Goal: Information Seeking & Learning: Learn about a topic

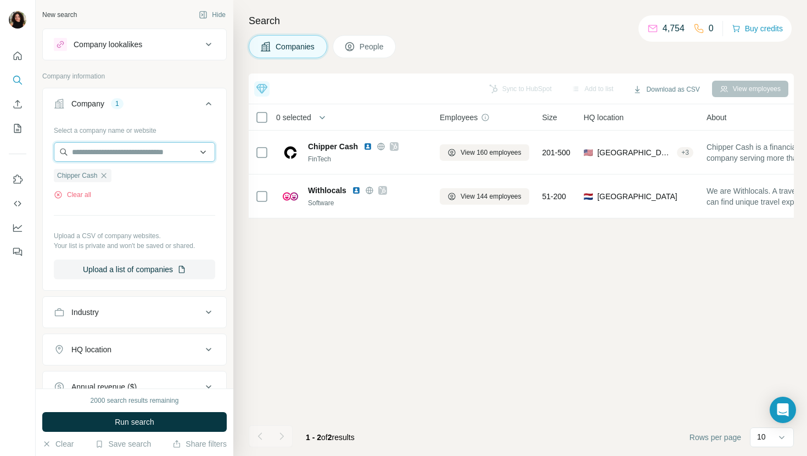
click at [147, 151] on input "text" at bounding box center [134, 152] width 161 height 20
paste input "**********"
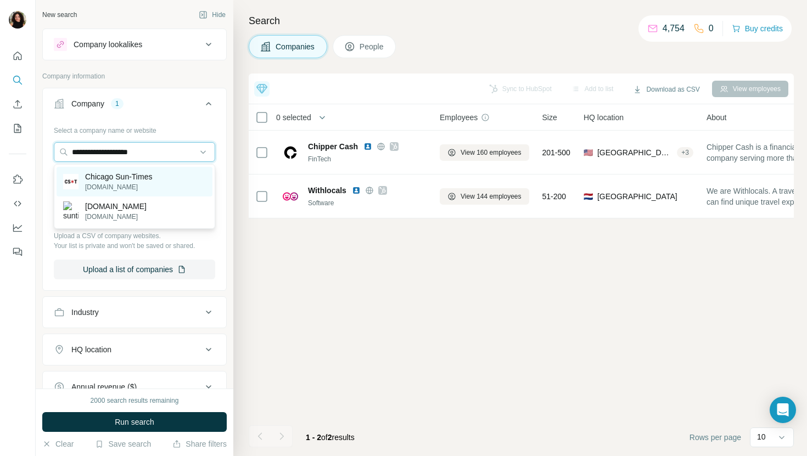
type input "**********"
click at [165, 173] on div "Chicago Sun-Times [DOMAIN_NAME]" at bounding box center [135, 182] width 156 height 30
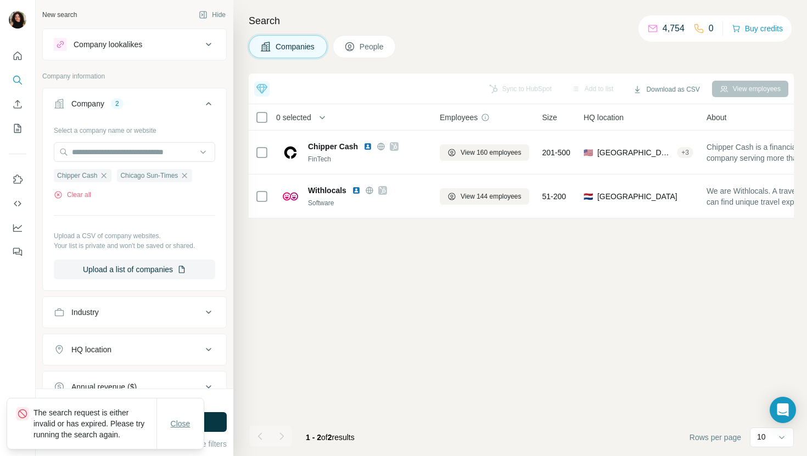
click at [196, 415] on button "Close" at bounding box center [180, 424] width 35 height 20
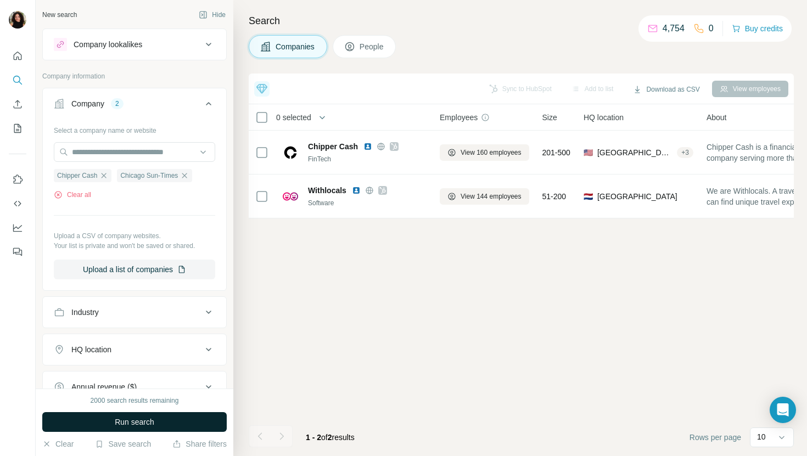
click at [203, 420] on button "Run search" at bounding box center [134, 422] width 184 height 20
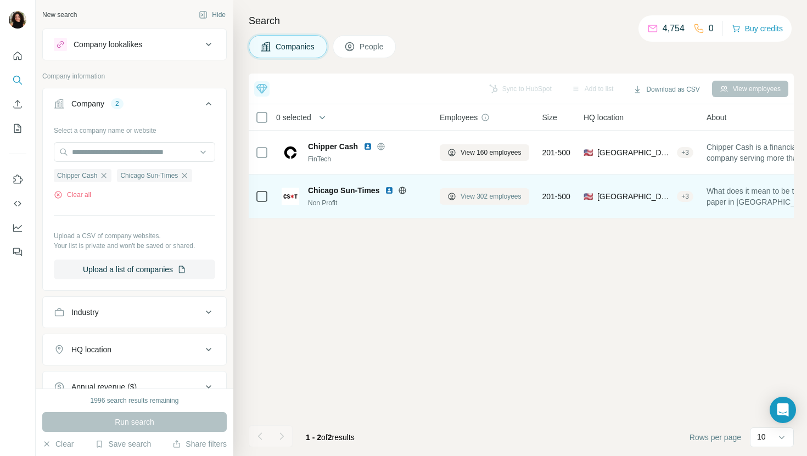
click at [494, 198] on span "View 302 employees" at bounding box center [490, 197] width 61 height 10
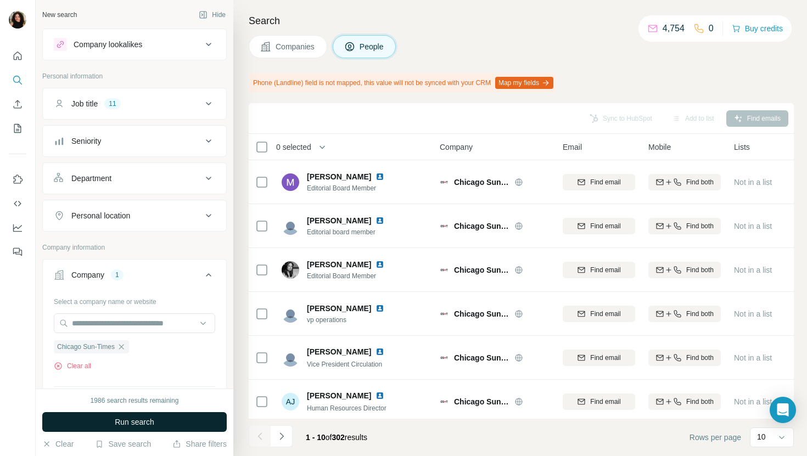
click at [176, 426] on button "Run search" at bounding box center [134, 422] width 184 height 20
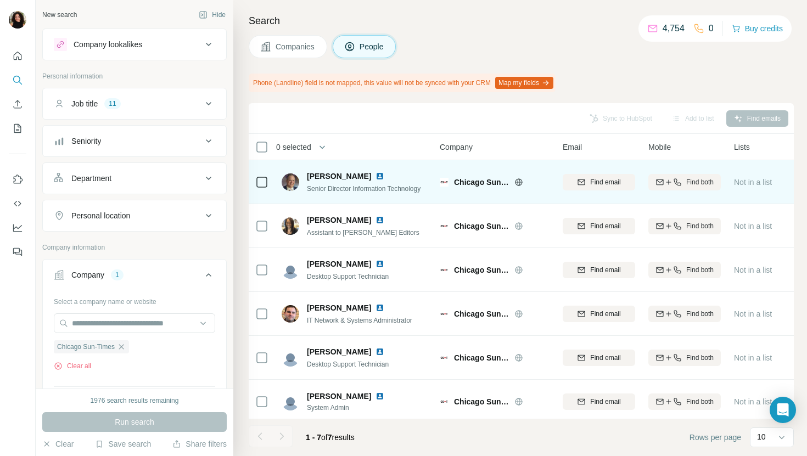
click at [375, 175] on img at bounding box center [379, 176] width 9 height 9
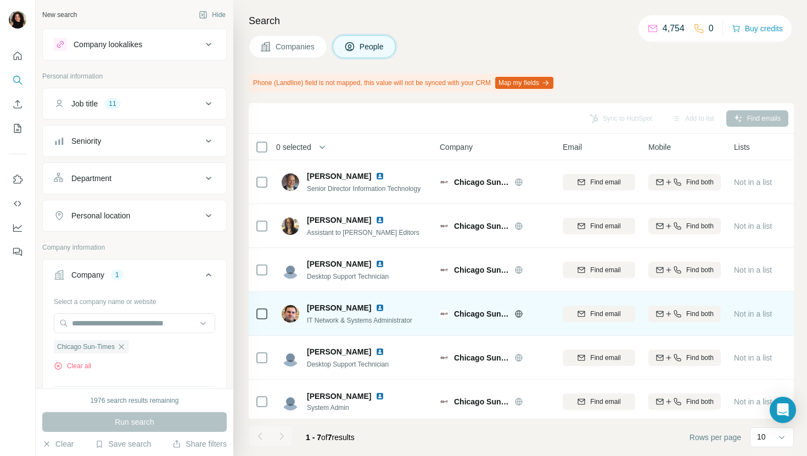
click at [375, 307] on img at bounding box center [379, 307] width 9 height 9
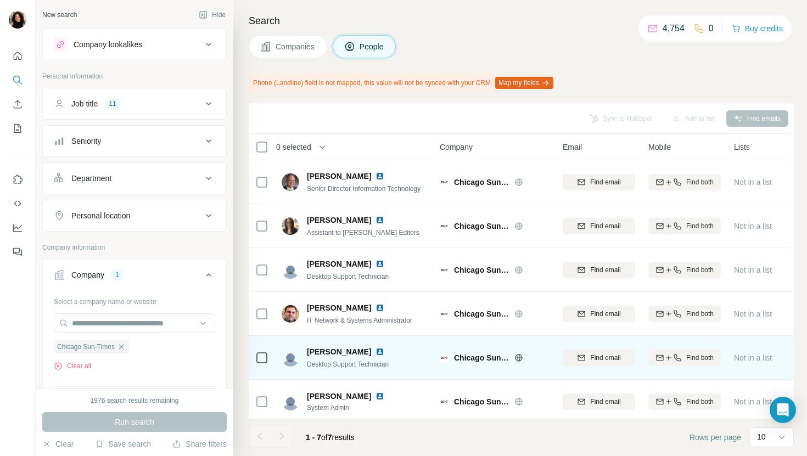
scroll to position [46, 0]
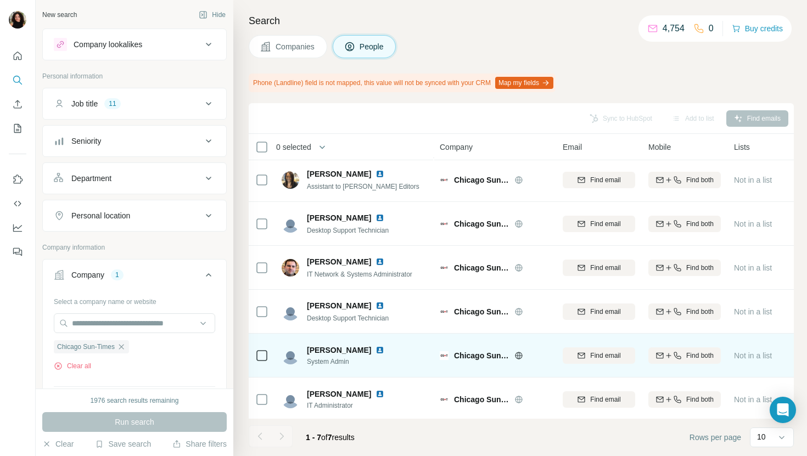
click at [379, 345] on div "[PERSON_NAME]" at bounding box center [352, 350] width 91 height 11
click at [379, 348] on img at bounding box center [379, 350] width 9 height 9
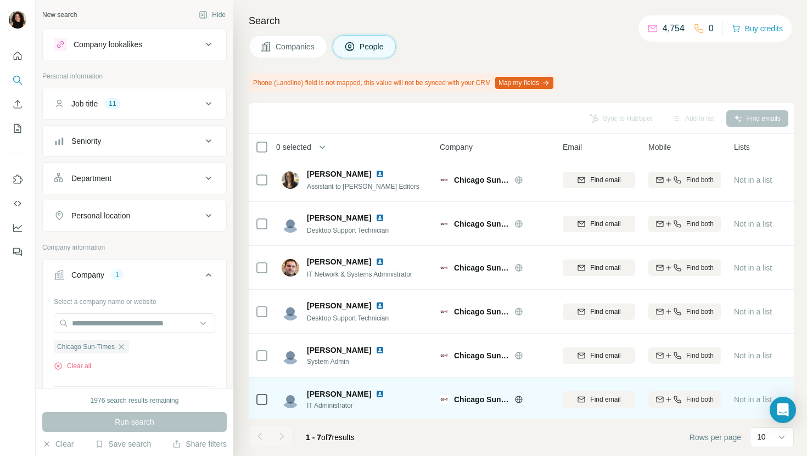
click at [375, 392] on img at bounding box center [379, 394] width 9 height 9
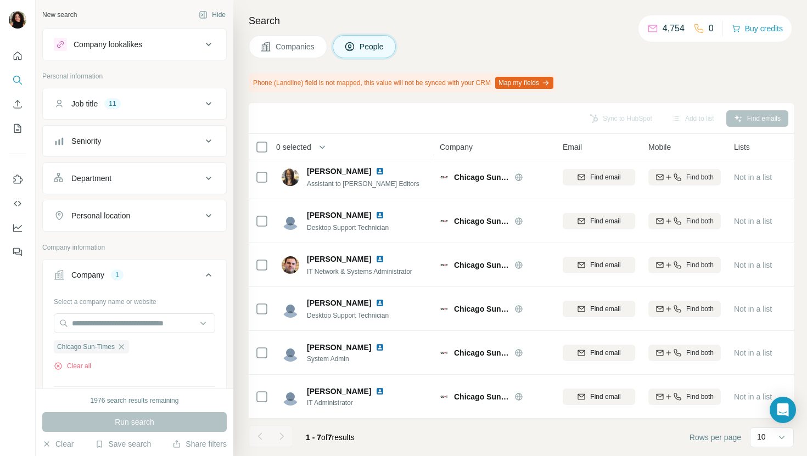
click at [261, 44] on icon at bounding box center [265, 46] width 11 height 11
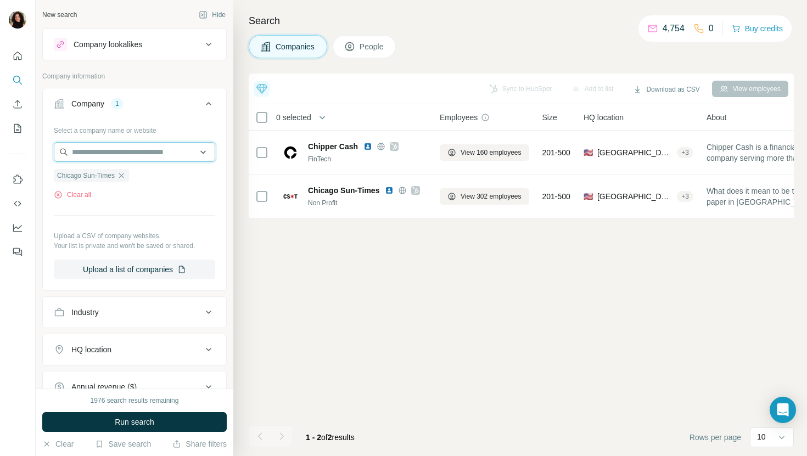
click at [139, 152] on input "text" at bounding box center [134, 152] width 161 height 20
paste input "**********"
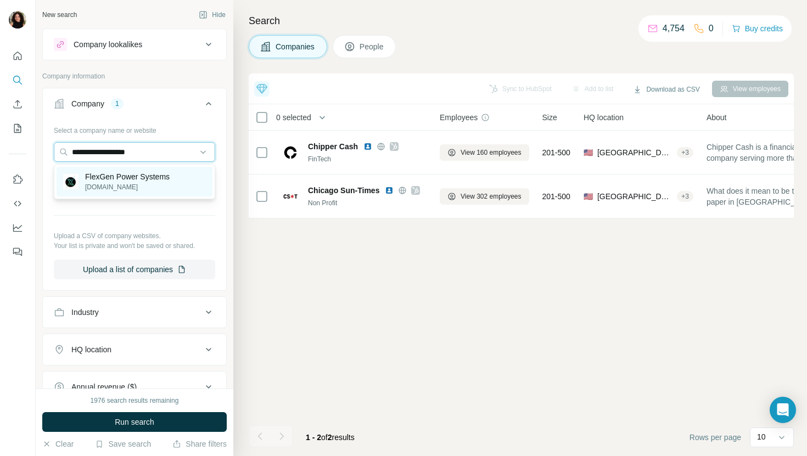
type input "**********"
click at [170, 181] on p "FlexGen Power Systems" at bounding box center [127, 176] width 85 height 11
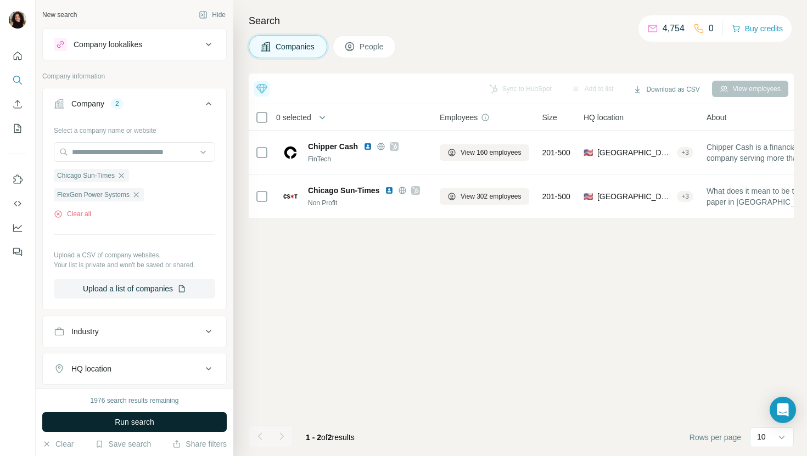
click at [162, 419] on button "Run search" at bounding box center [134, 422] width 184 height 20
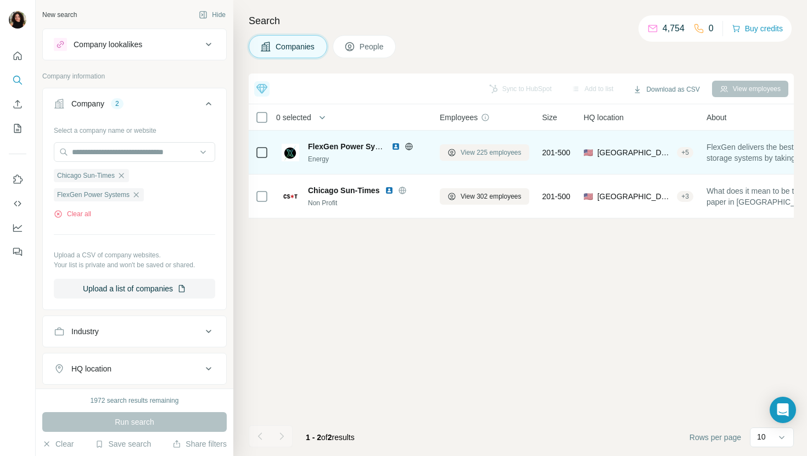
click at [494, 154] on span "View 225 employees" at bounding box center [490, 153] width 61 height 10
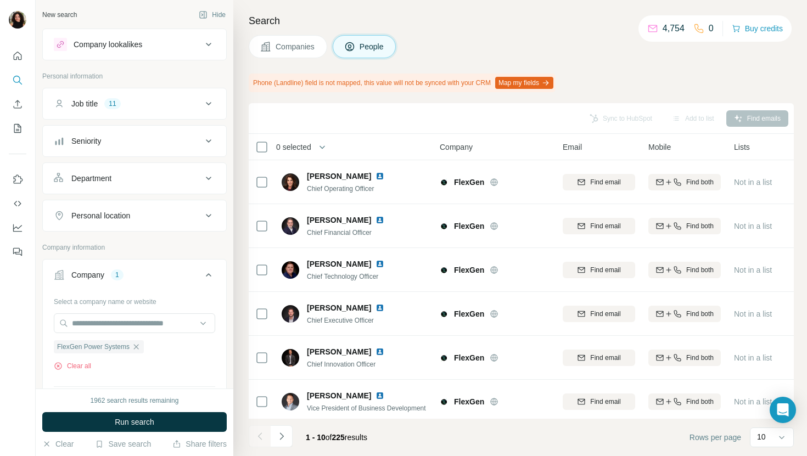
click at [151, 422] on span "Run search" at bounding box center [135, 422] width 40 height 11
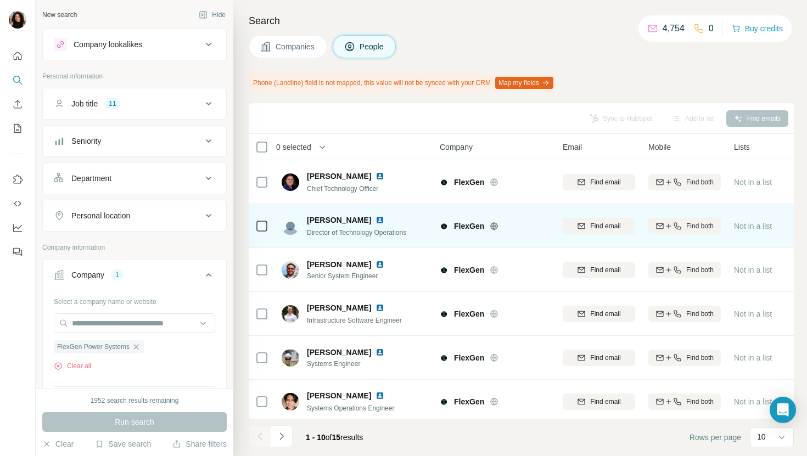
click at [383, 221] on img at bounding box center [379, 220] width 9 height 9
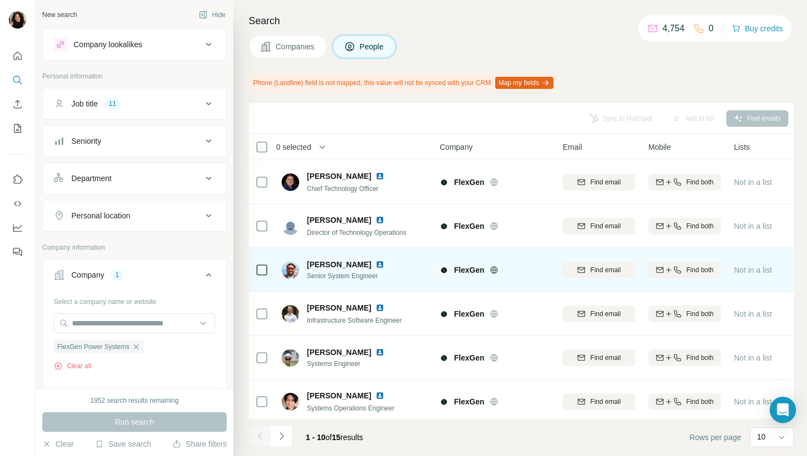
click at [375, 264] on img at bounding box center [379, 264] width 9 height 9
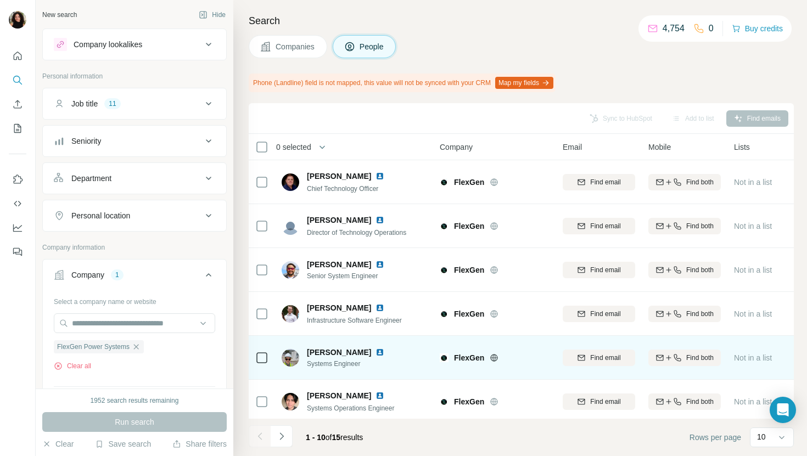
click at [375, 348] on img at bounding box center [379, 352] width 9 height 9
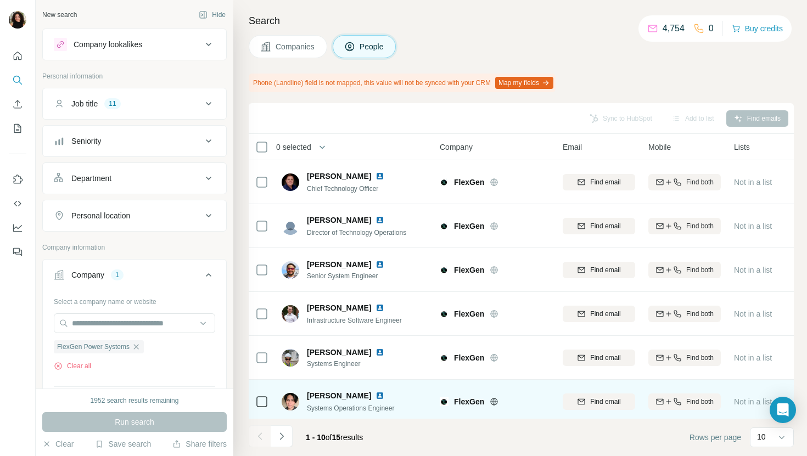
click at [375, 393] on img at bounding box center [379, 395] width 9 height 9
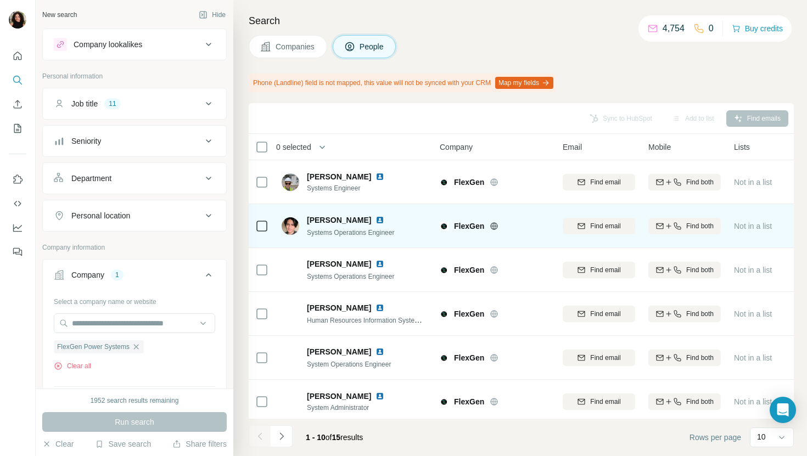
scroll to position [181, 0]
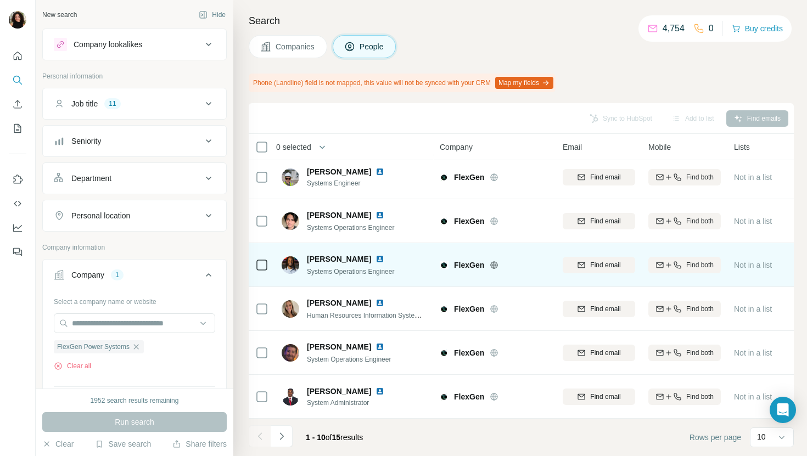
click at [375, 258] on img at bounding box center [379, 259] width 9 height 9
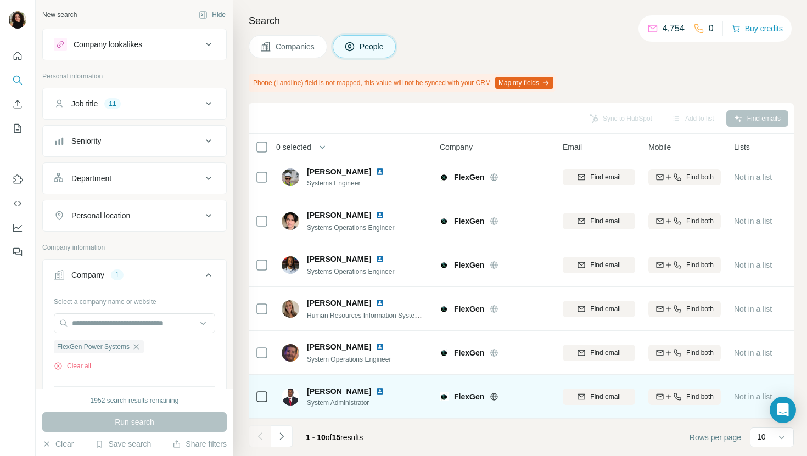
click at [381, 391] on img at bounding box center [379, 391] width 9 height 9
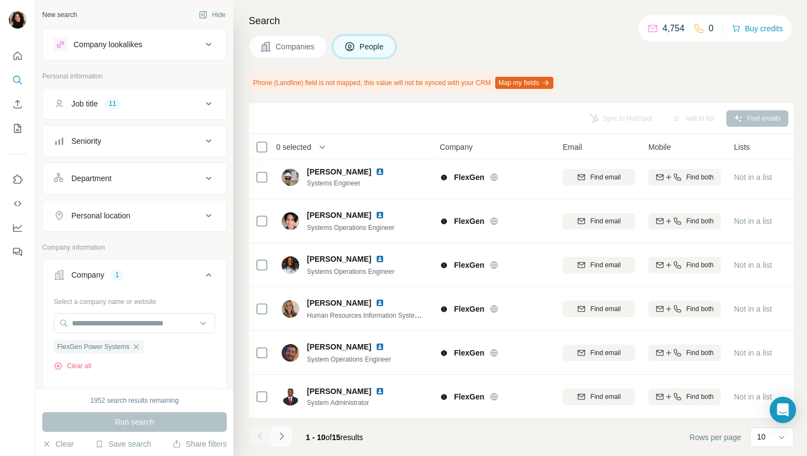
click at [279, 437] on icon "Navigate to next page" at bounding box center [281, 436] width 11 height 11
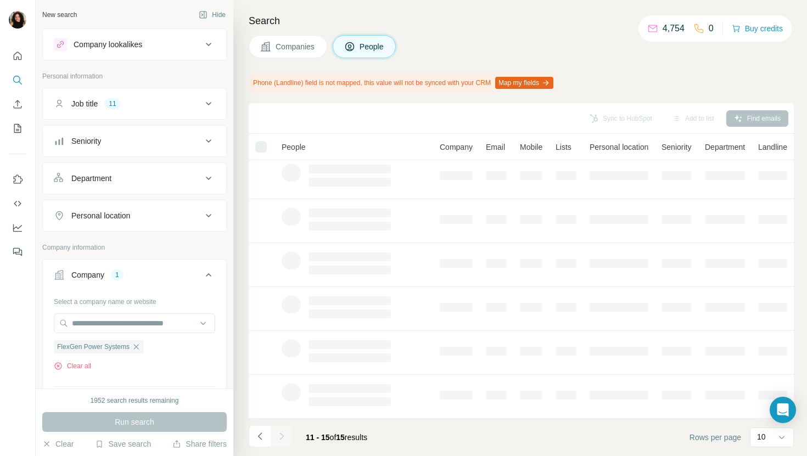
scroll to position [0, 0]
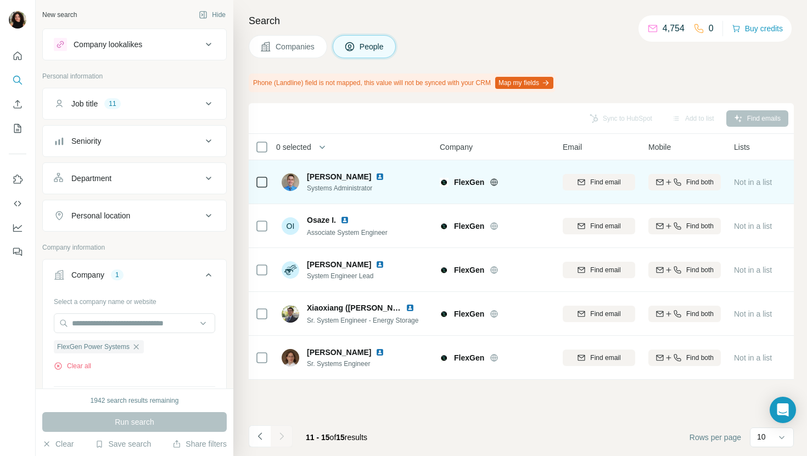
click at [375, 174] on img at bounding box center [379, 176] width 9 height 9
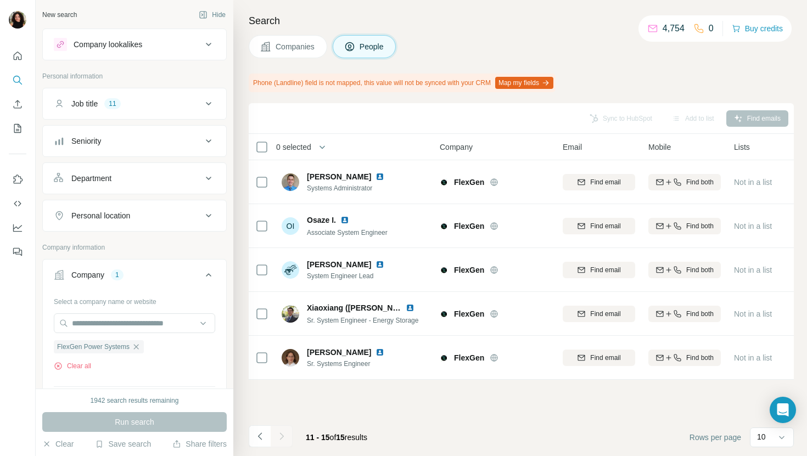
click at [289, 46] on span "Companies" at bounding box center [295, 46] width 40 height 11
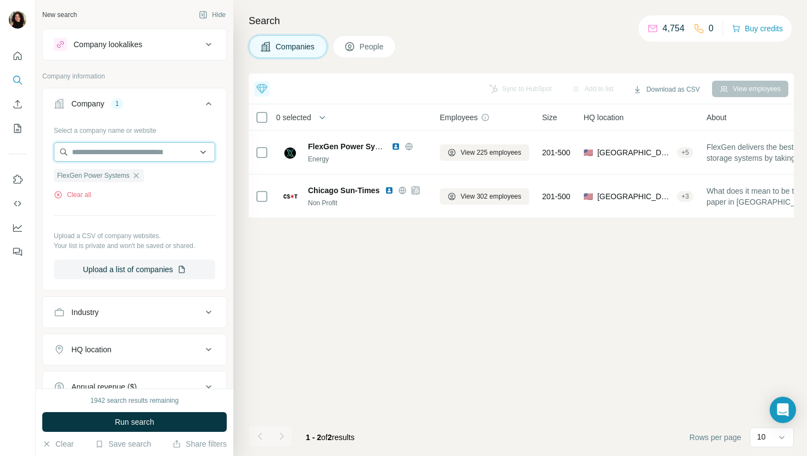
click at [134, 154] on input "text" at bounding box center [134, 152] width 161 height 20
paste input "**********"
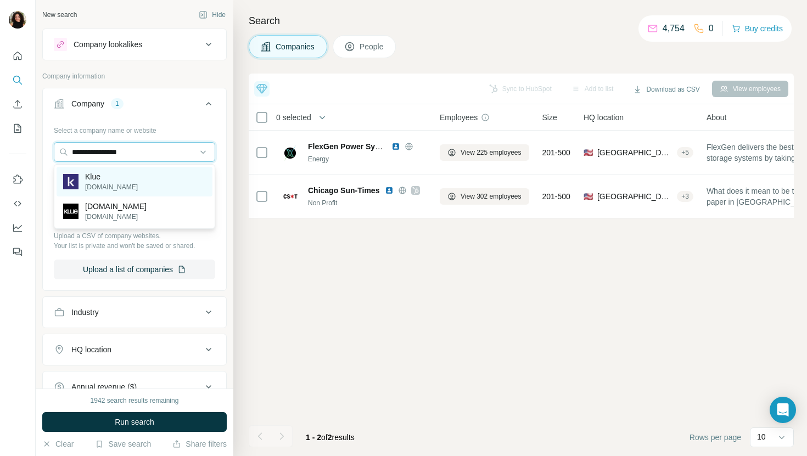
type input "**********"
click at [172, 179] on div "Klue [DOMAIN_NAME]" at bounding box center [135, 182] width 156 height 30
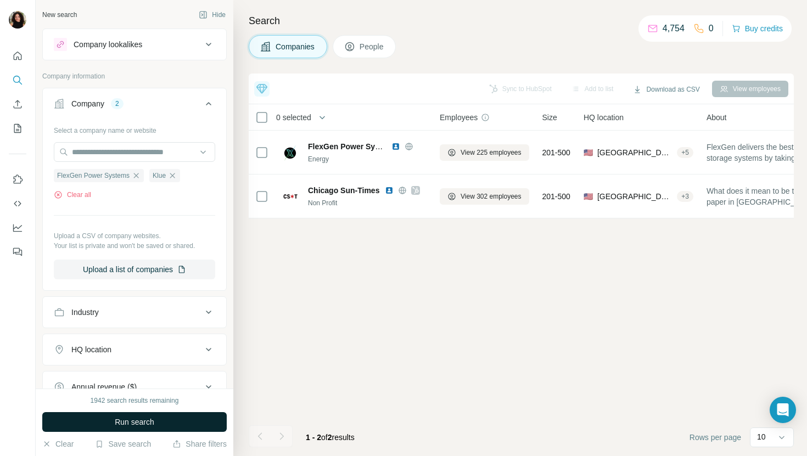
click at [134, 423] on span "Run search" at bounding box center [135, 422] width 40 height 11
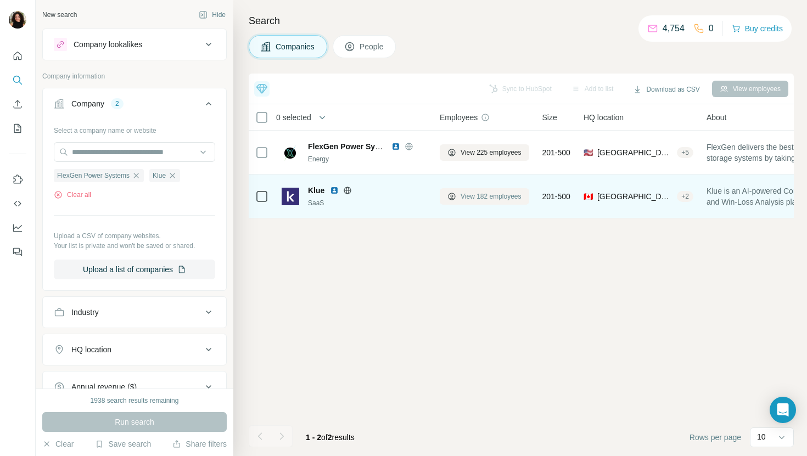
click at [503, 199] on span "View 182 employees" at bounding box center [490, 197] width 61 height 10
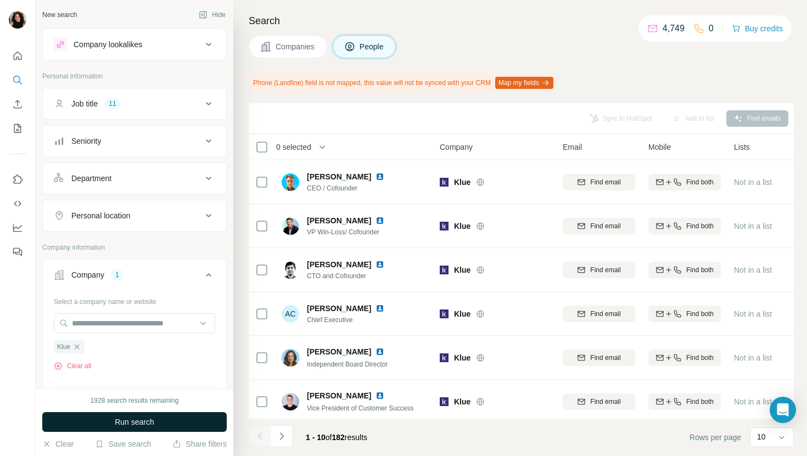
click at [113, 418] on button "Run search" at bounding box center [134, 422] width 184 height 20
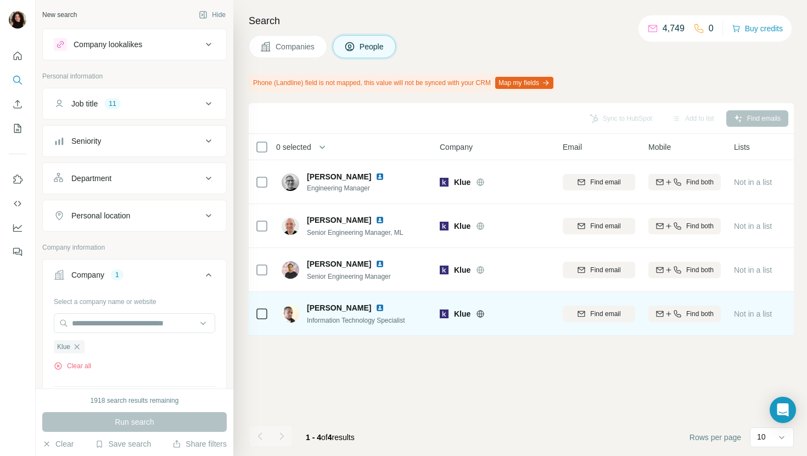
click at [375, 307] on img at bounding box center [379, 307] width 9 height 9
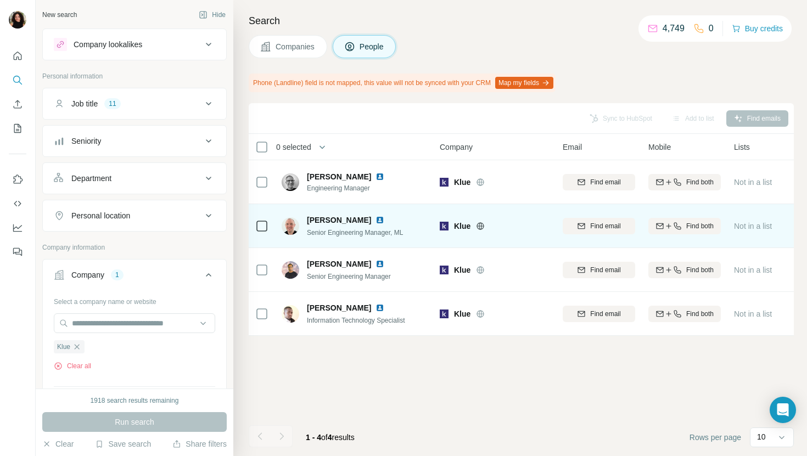
click at [376, 221] on img at bounding box center [379, 220] width 9 height 9
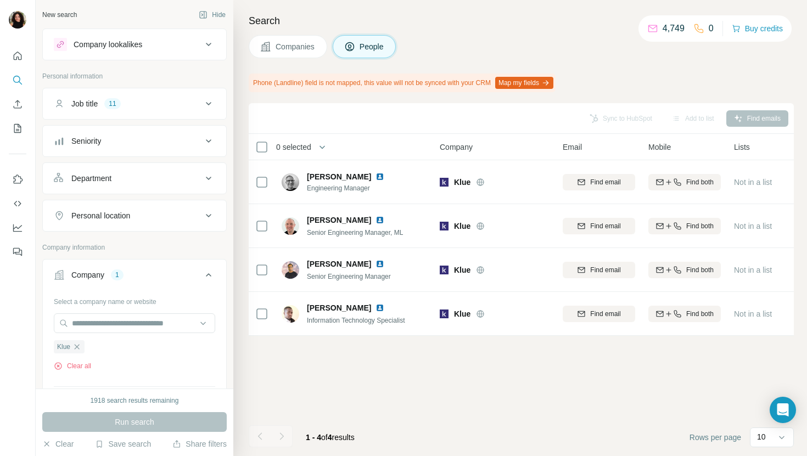
click at [279, 41] on span "Companies" at bounding box center [295, 46] width 40 height 11
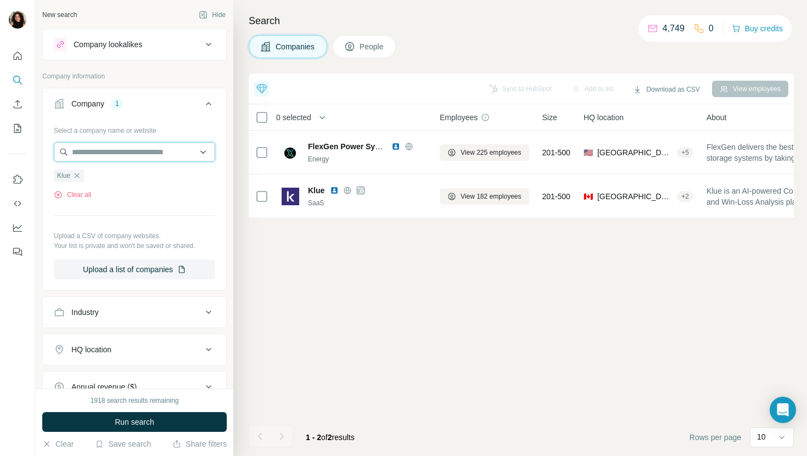
click at [132, 154] on input "text" at bounding box center [134, 152] width 161 height 20
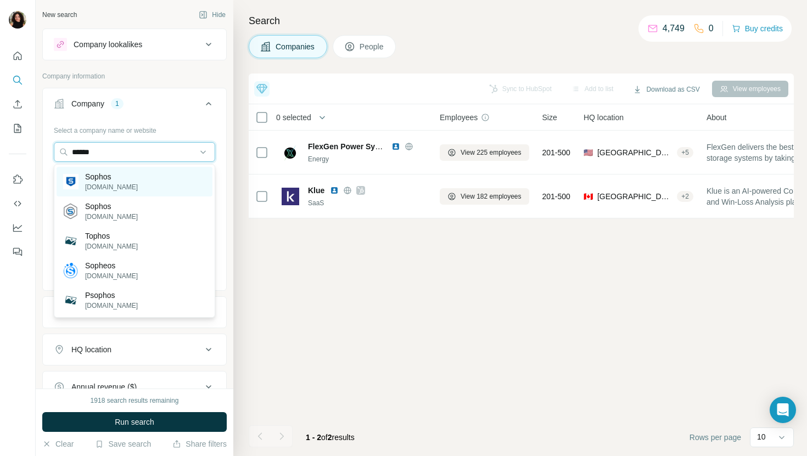
type input "******"
click at [176, 181] on div "Sophos [DOMAIN_NAME]" at bounding box center [135, 182] width 156 height 30
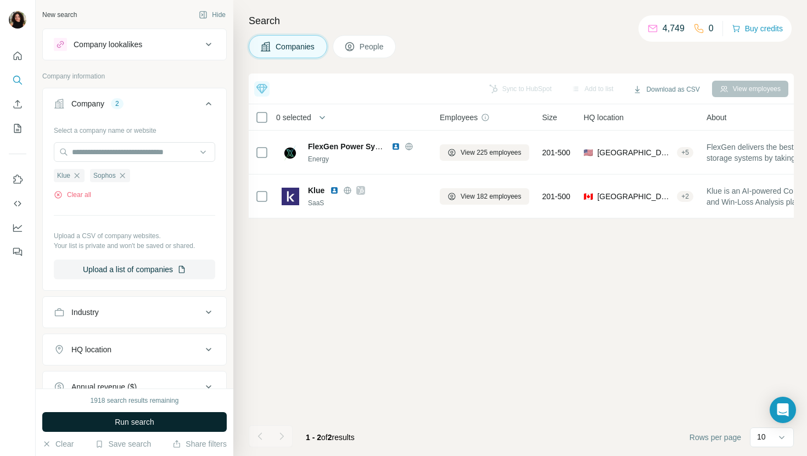
click at [136, 417] on span "Run search" at bounding box center [135, 422] width 40 height 11
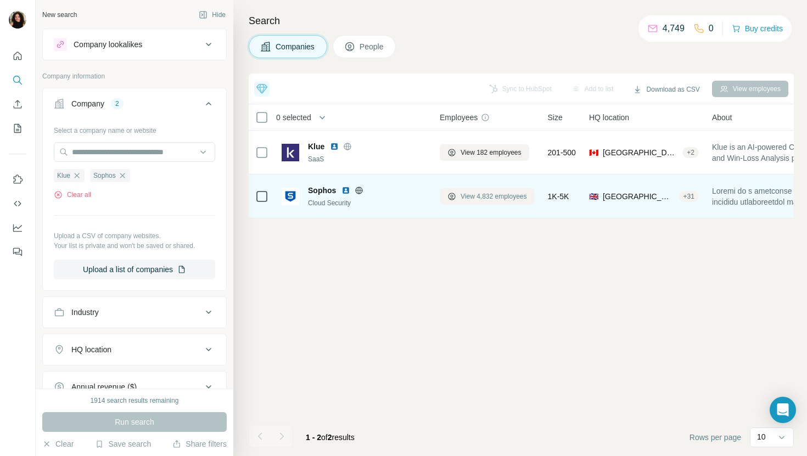
click at [492, 192] on span "View 4,832 employees" at bounding box center [493, 197] width 66 height 10
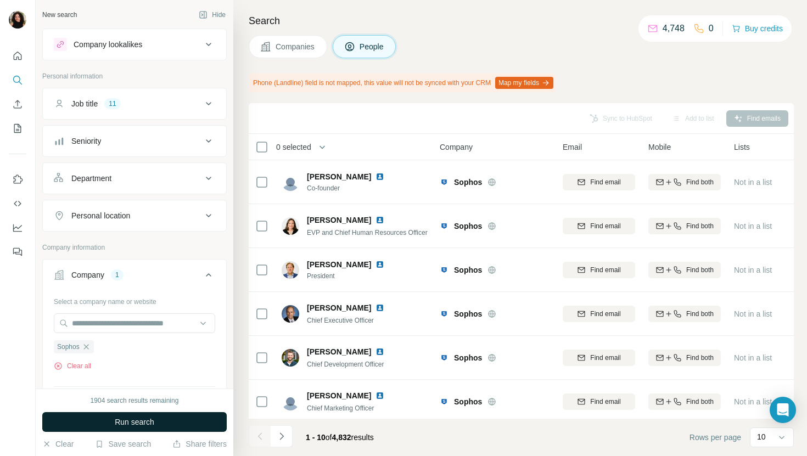
click at [147, 420] on span "Run search" at bounding box center [135, 422] width 40 height 11
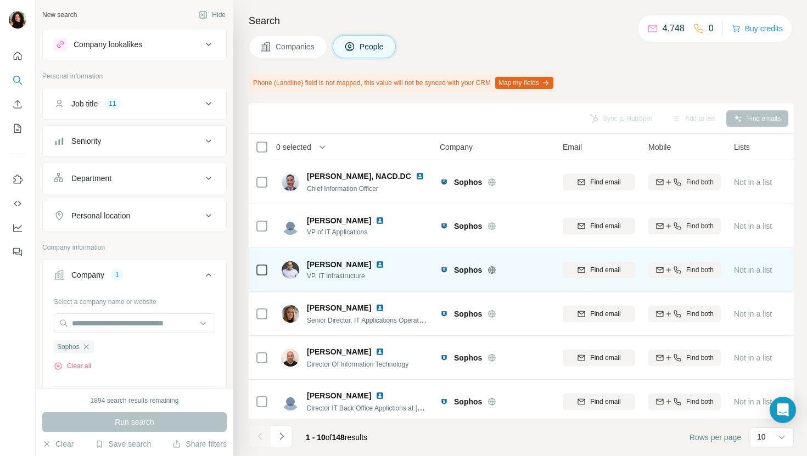
click at [375, 263] on img at bounding box center [379, 264] width 9 height 9
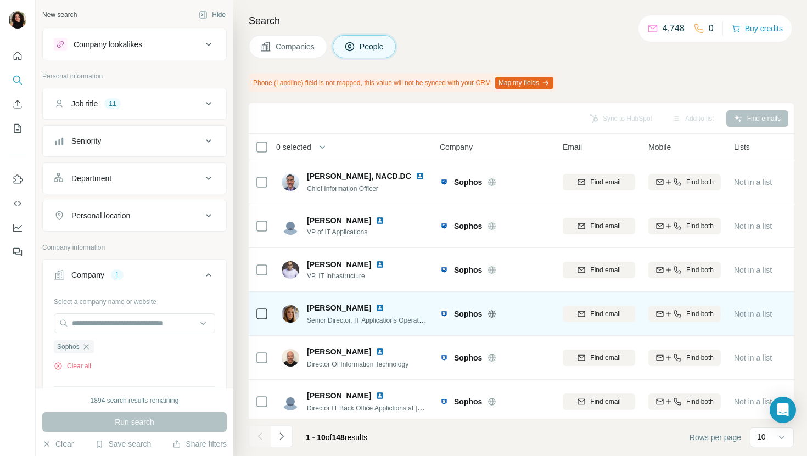
click at [375, 308] on img at bounding box center [379, 307] width 9 height 9
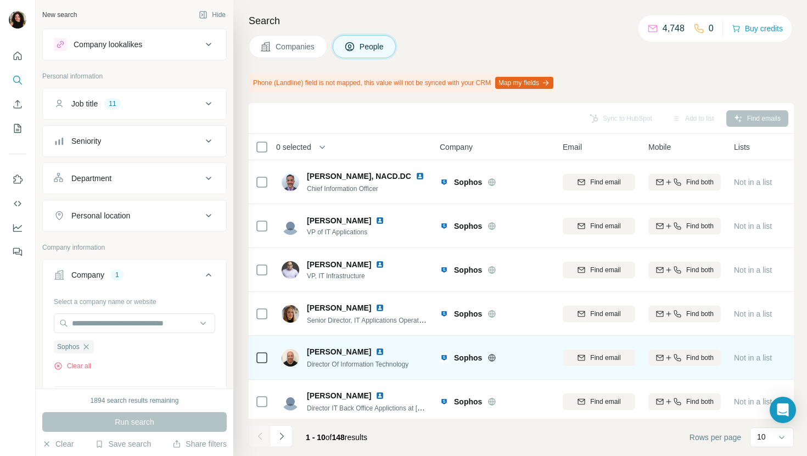
click at [375, 350] on img at bounding box center [379, 351] width 9 height 9
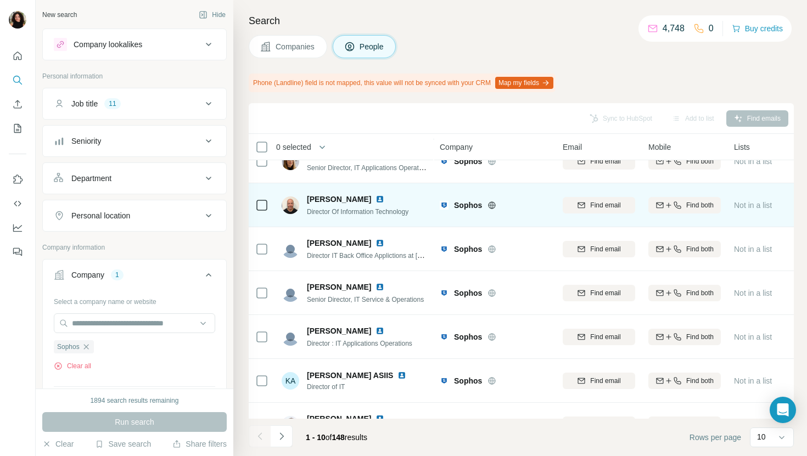
scroll to position [156, 0]
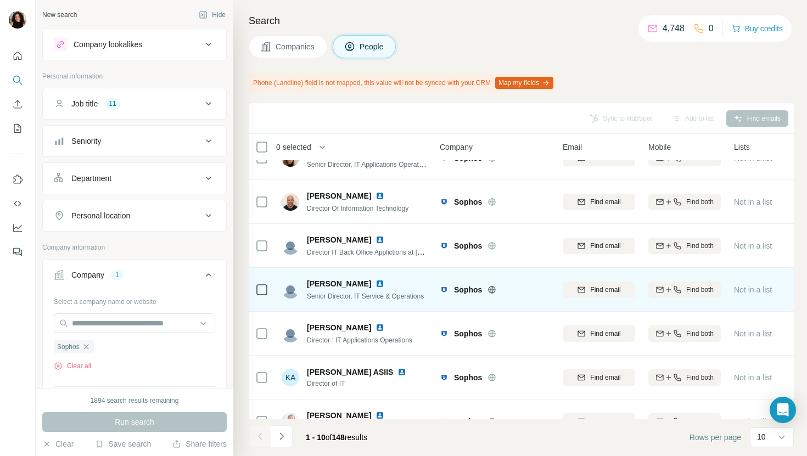
click at [375, 283] on img at bounding box center [379, 283] width 9 height 9
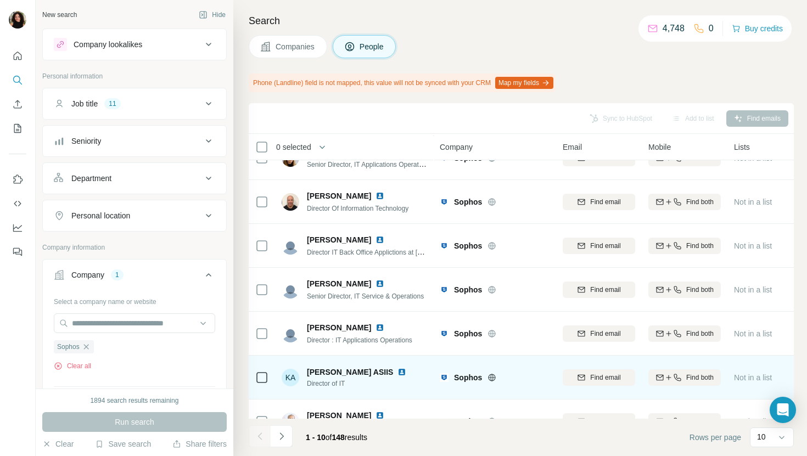
scroll to position [181, 0]
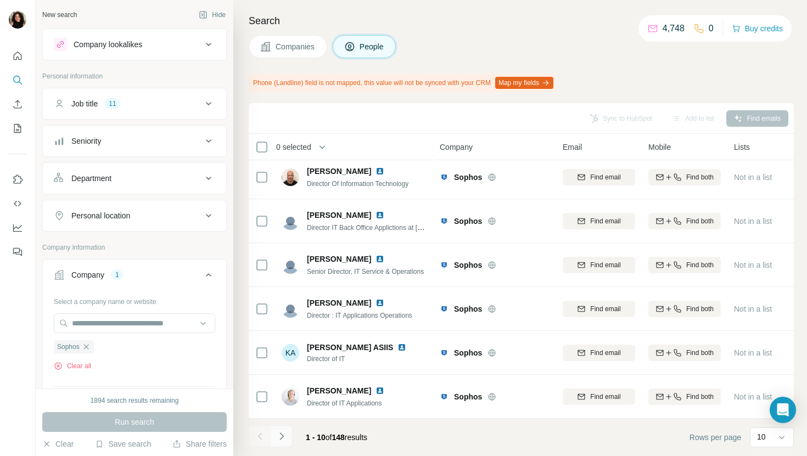
click at [278, 435] on icon "Navigate to next page" at bounding box center [281, 436] width 11 height 11
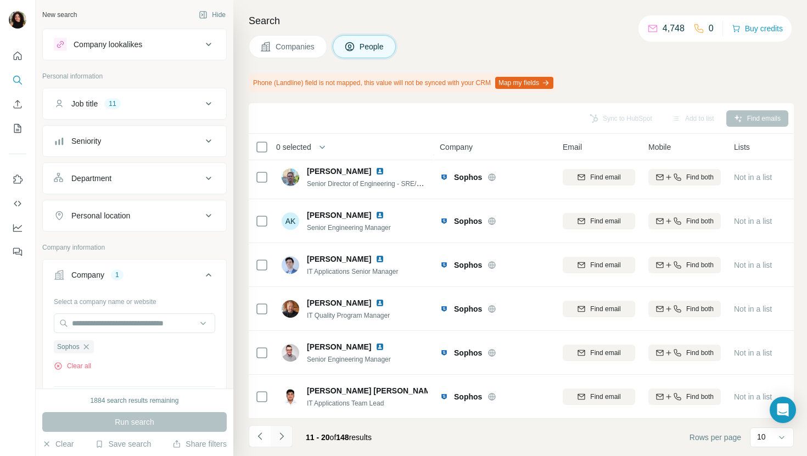
click at [288, 436] on button "Navigate to next page" at bounding box center [282, 436] width 22 height 22
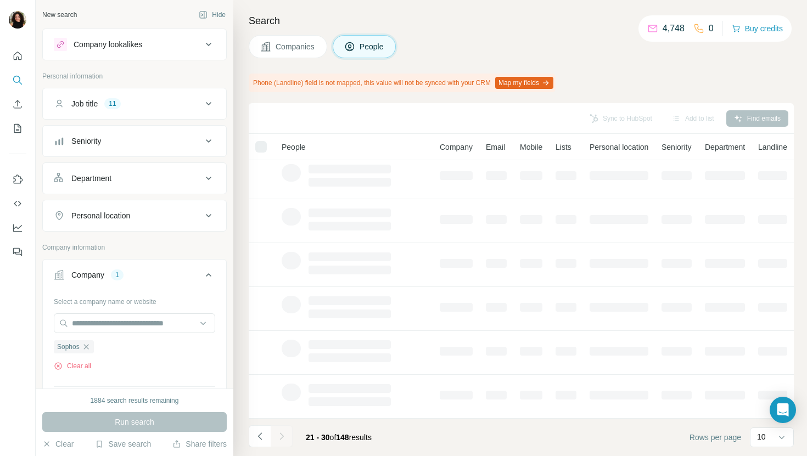
scroll to position [0, 0]
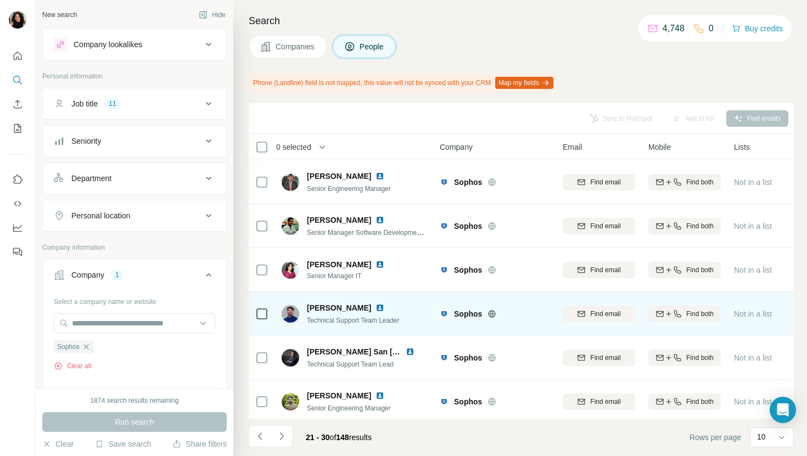
click at [375, 307] on img at bounding box center [379, 307] width 9 height 9
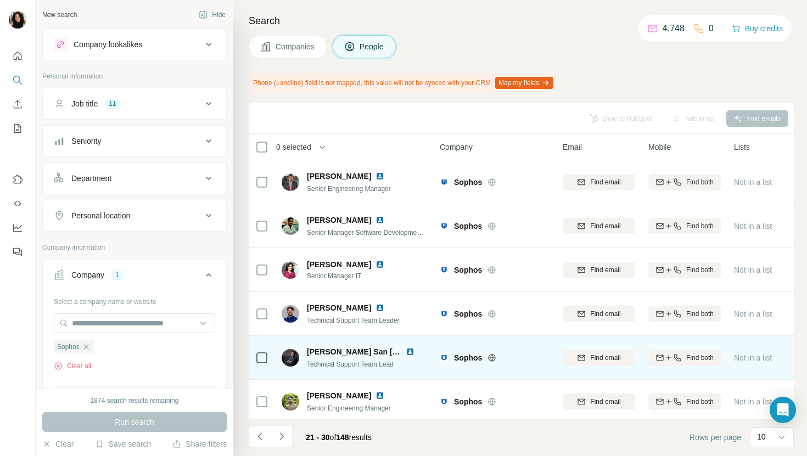
click at [408, 349] on img at bounding box center [410, 351] width 9 height 9
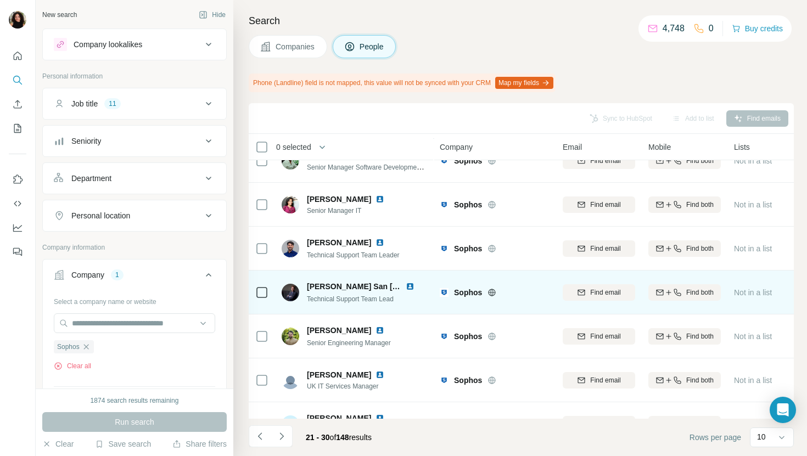
scroll to position [181, 0]
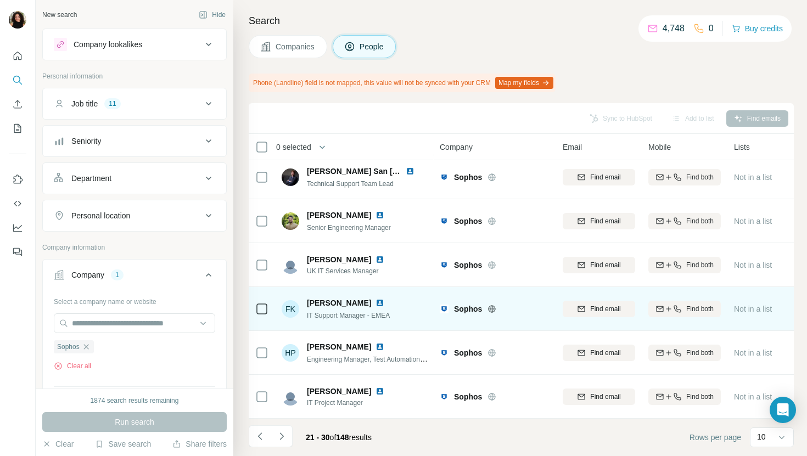
click at [375, 304] on img at bounding box center [379, 303] width 9 height 9
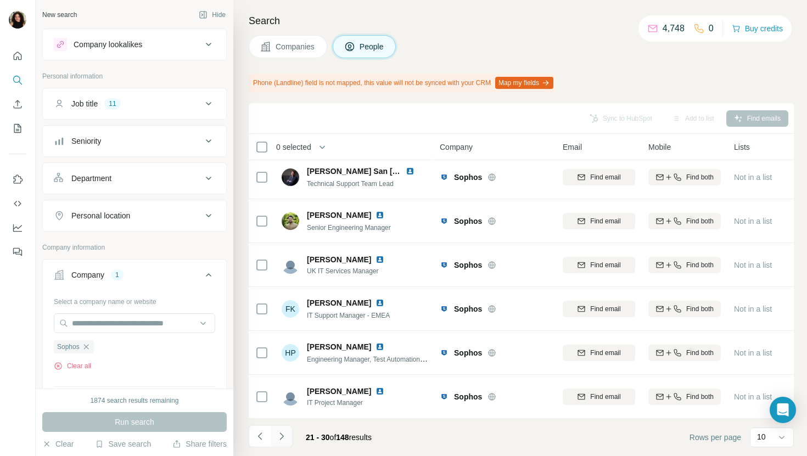
click at [282, 438] on icon "Navigate to next page" at bounding box center [281, 436] width 11 height 11
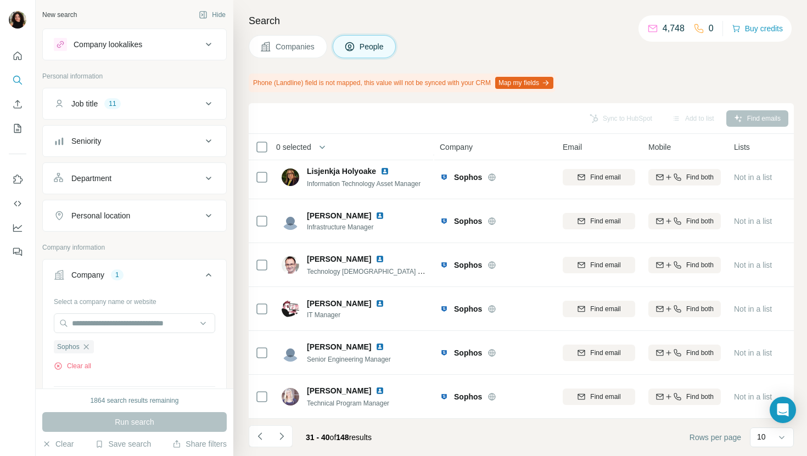
scroll to position [0, 0]
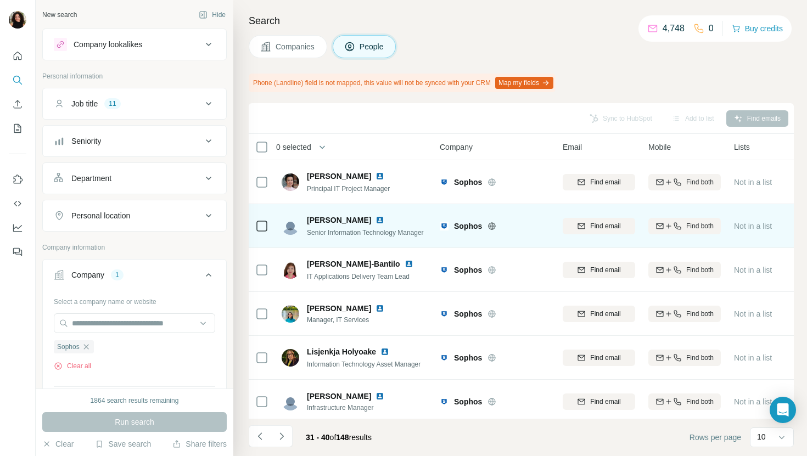
click at [377, 219] on img at bounding box center [379, 220] width 9 height 9
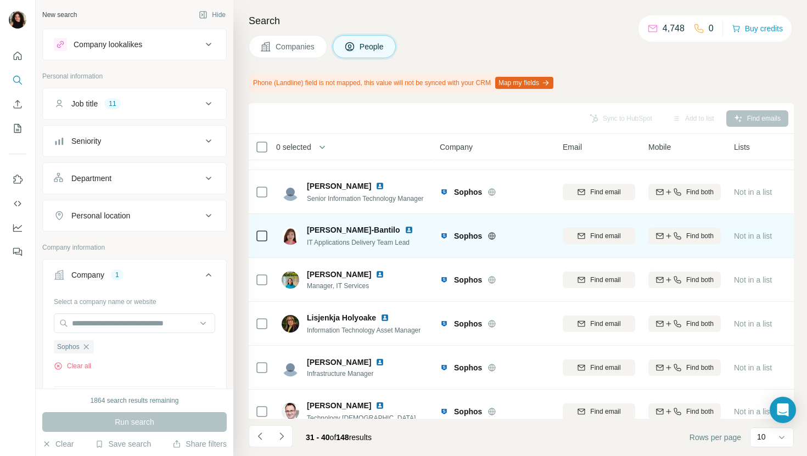
scroll to position [41, 0]
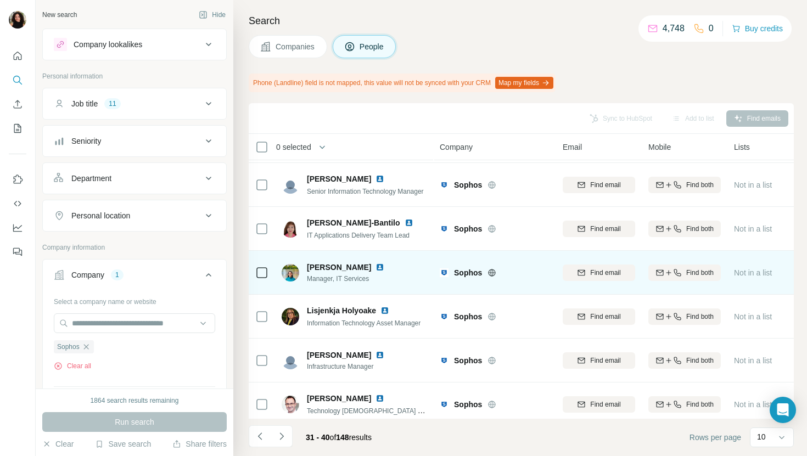
click at [375, 269] on img at bounding box center [379, 267] width 9 height 9
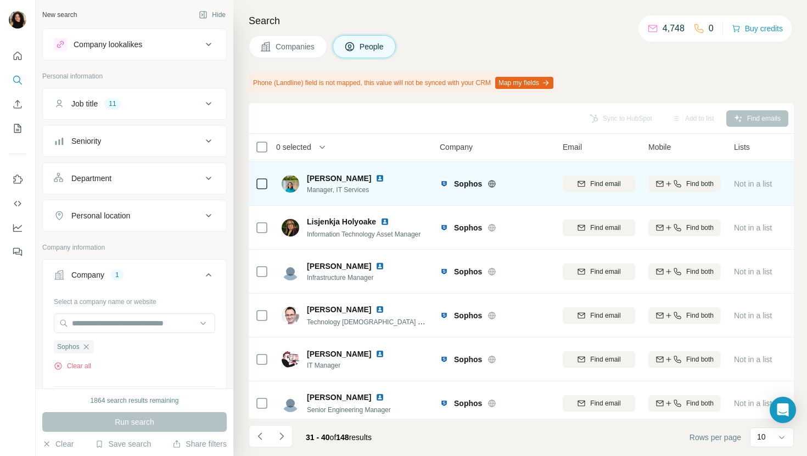
scroll to position [181, 0]
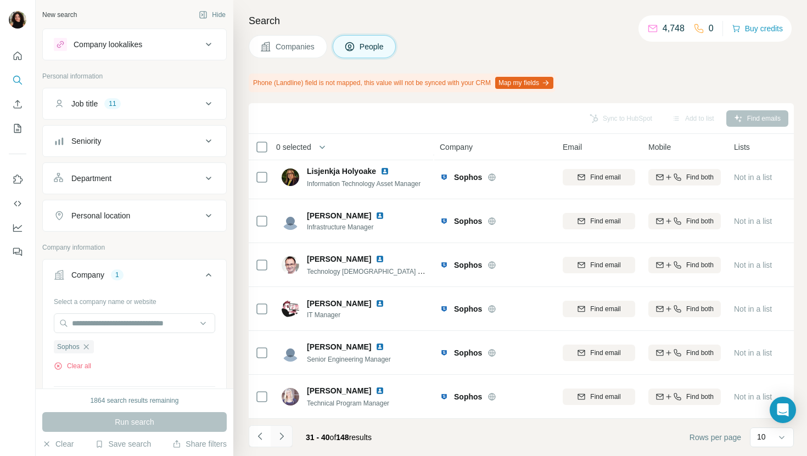
click at [277, 435] on icon "Navigate to next page" at bounding box center [281, 436] width 11 height 11
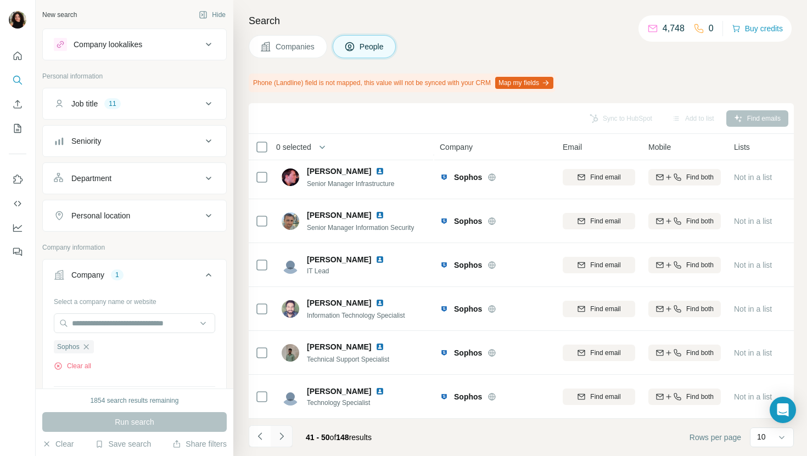
click at [277, 427] on button "Navigate to next page" at bounding box center [282, 436] width 22 height 22
click at [284, 41] on span "Companies" at bounding box center [295, 46] width 40 height 11
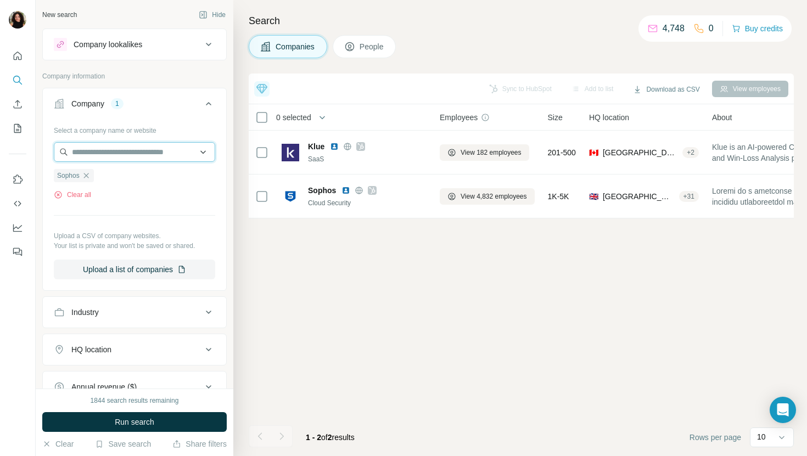
click at [121, 144] on input "text" at bounding box center [134, 152] width 161 height 20
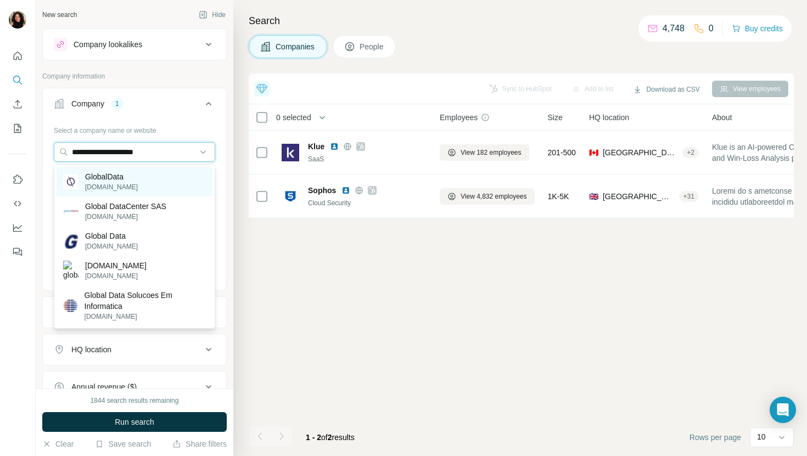
type input "**********"
click at [128, 170] on div "GlobalData [DOMAIN_NAME]" at bounding box center [135, 182] width 156 height 30
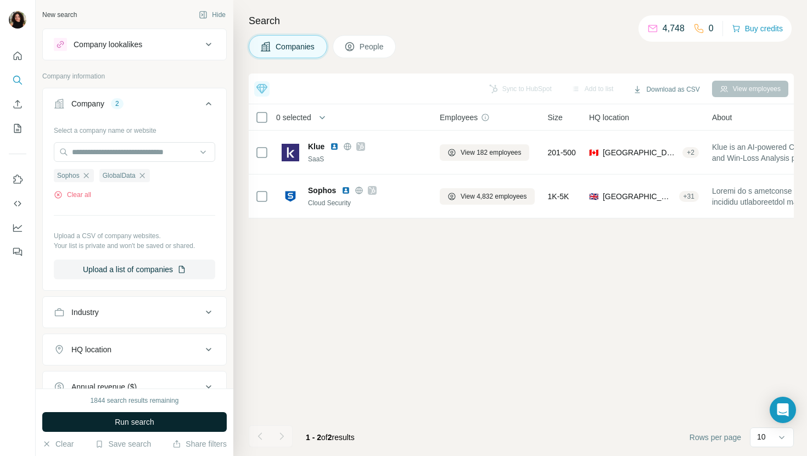
click at [97, 417] on button "Run search" at bounding box center [134, 422] width 184 height 20
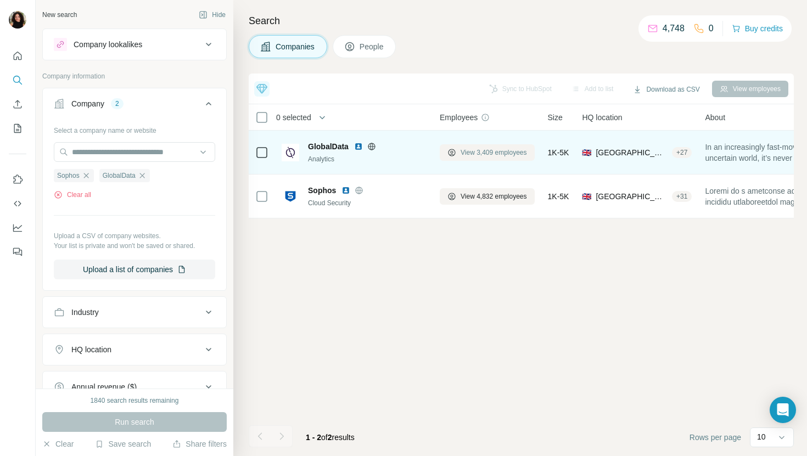
click at [482, 155] on span "View 3,409 employees" at bounding box center [493, 153] width 66 height 10
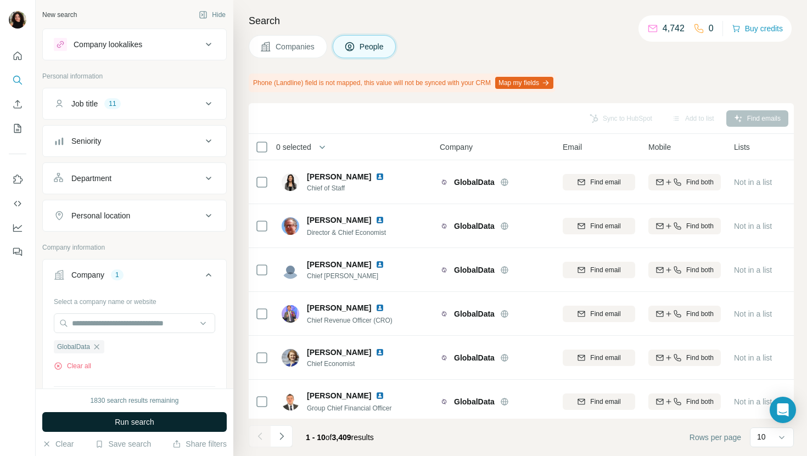
click at [137, 420] on span "Run search" at bounding box center [135, 422] width 40 height 11
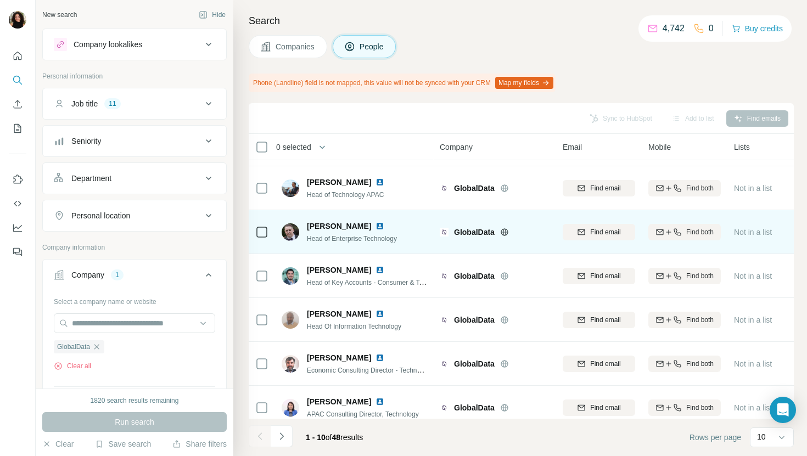
scroll to position [176, 0]
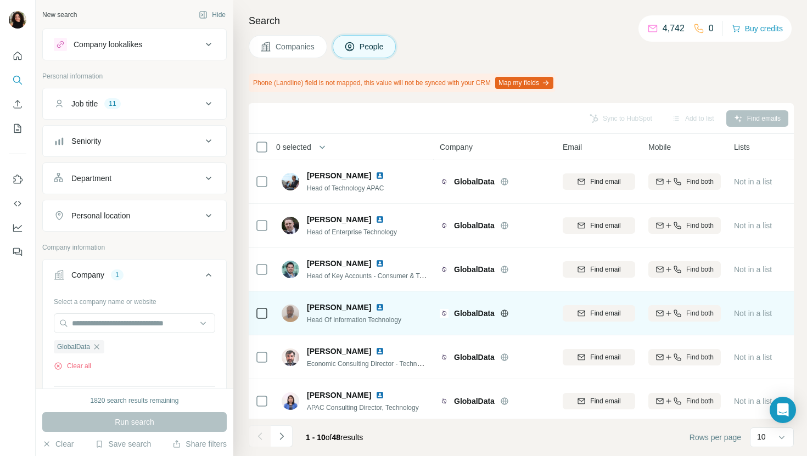
click at [380, 306] on img at bounding box center [379, 307] width 9 height 9
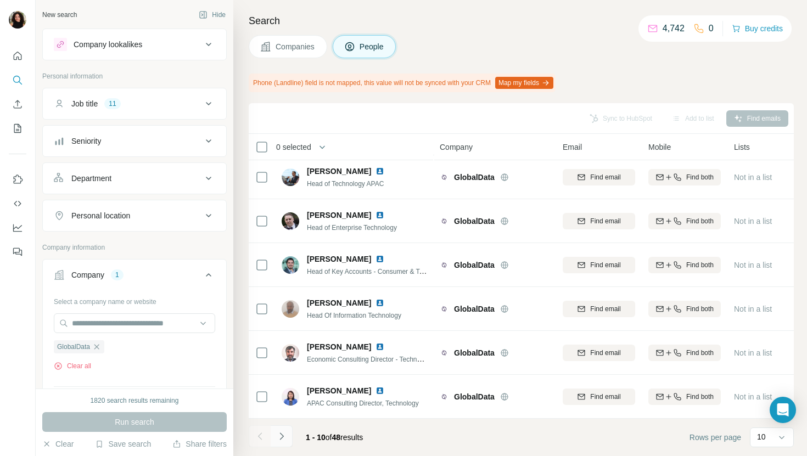
click at [281, 435] on icon "Navigate to next page" at bounding box center [281, 436] width 11 height 11
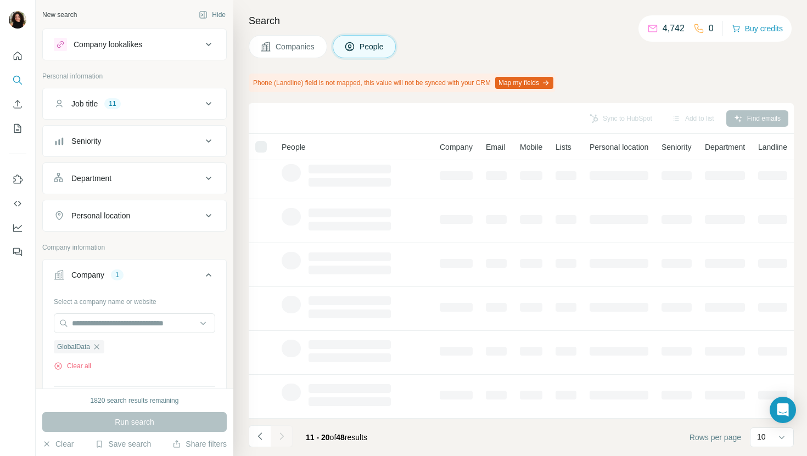
scroll to position [0, 0]
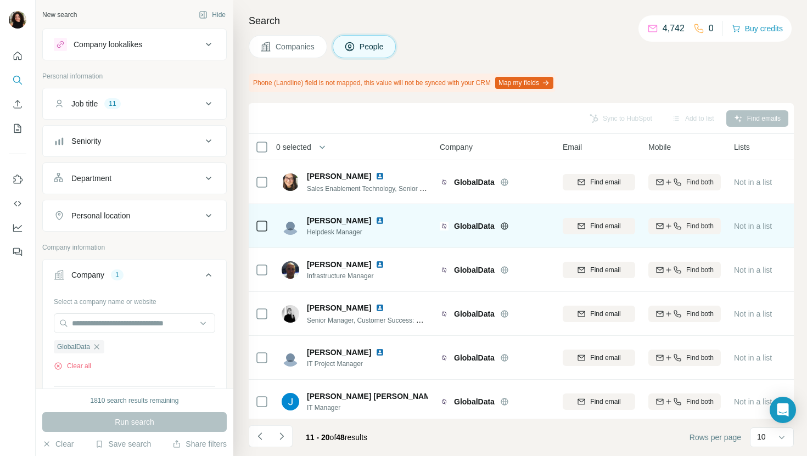
click at [375, 217] on img at bounding box center [379, 220] width 9 height 9
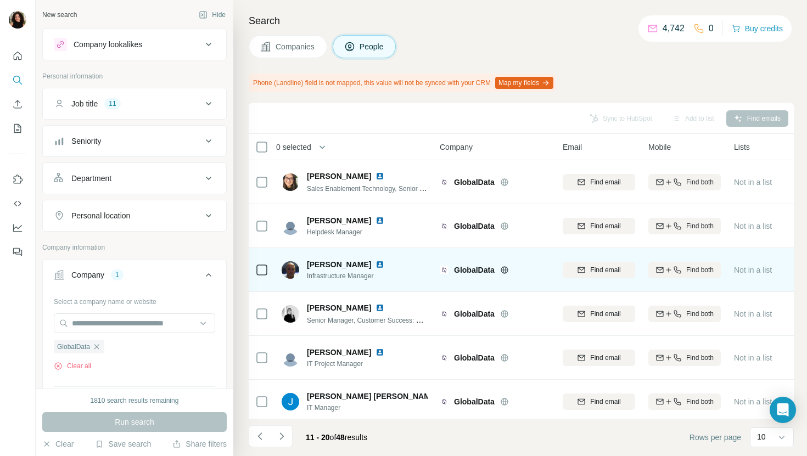
click at [375, 265] on img at bounding box center [379, 264] width 9 height 9
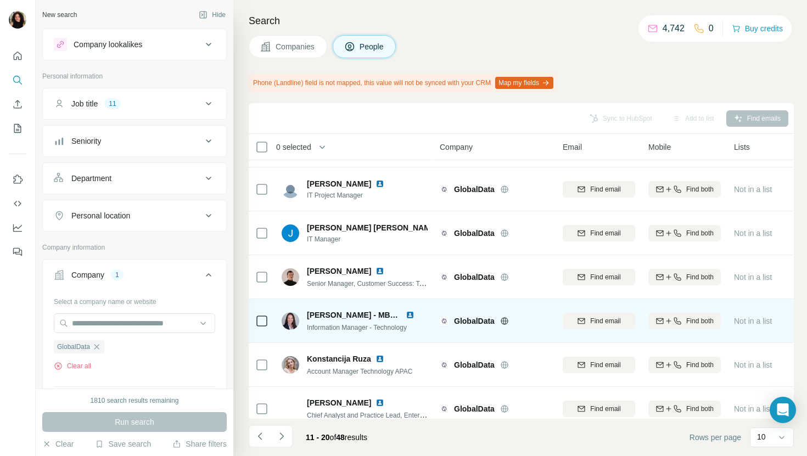
scroll to position [181, 0]
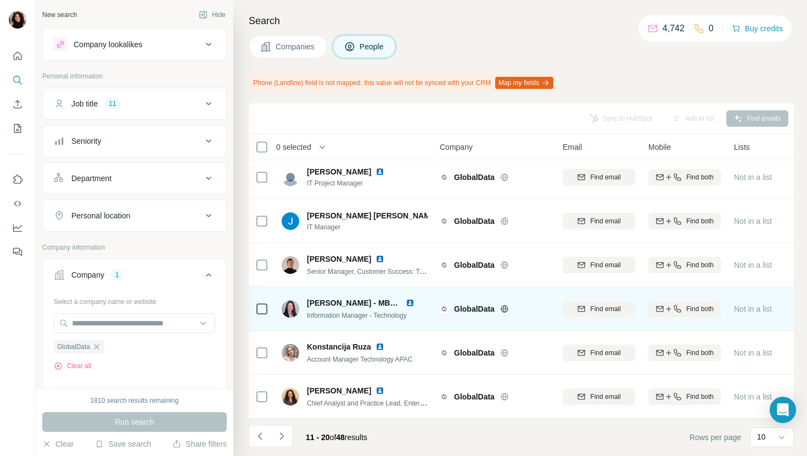
click at [411, 302] on img at bounding box center [410, 303] width 9 height 9
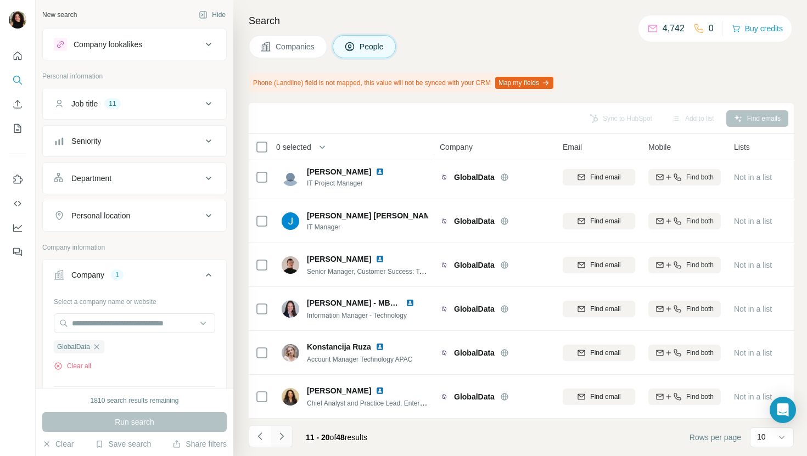
click at [284, 438] on icon "Navigate to next page" at bounding box center [281, 436] width 11 height 11
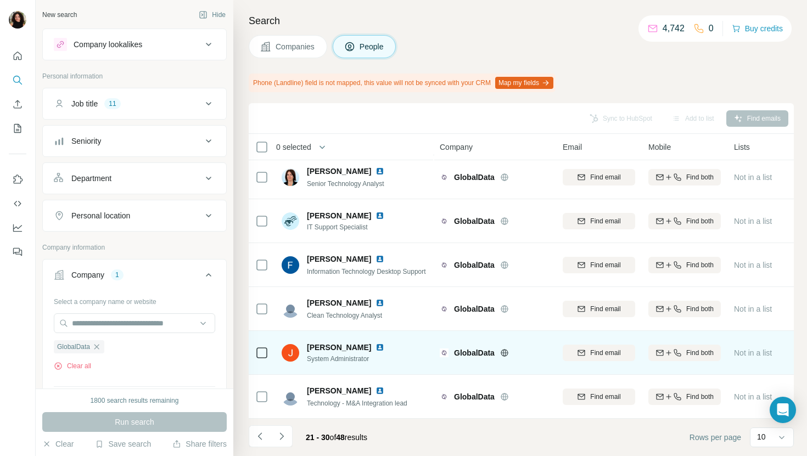
click at [375, 350] on img at bounding box center [379, 347] width 9 height 9
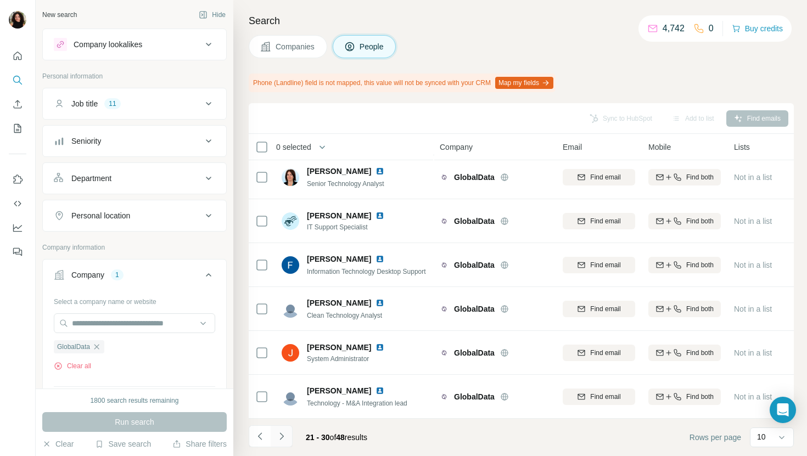
click at [279, 433] on icon "Navigate to next page" at bounding box center [281, 436] width 11 height 11
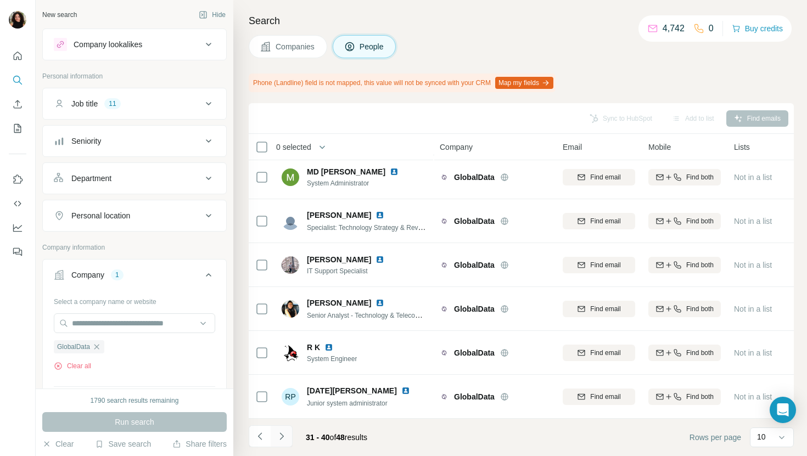
click at [283, 433] on icon "Navigate to next page" at bounding box center [281, 436] width 11 height 11
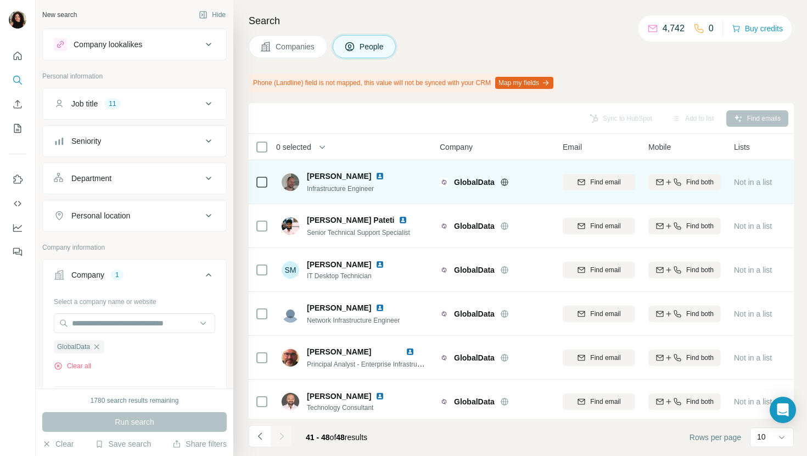
scroll to position [93, 0]
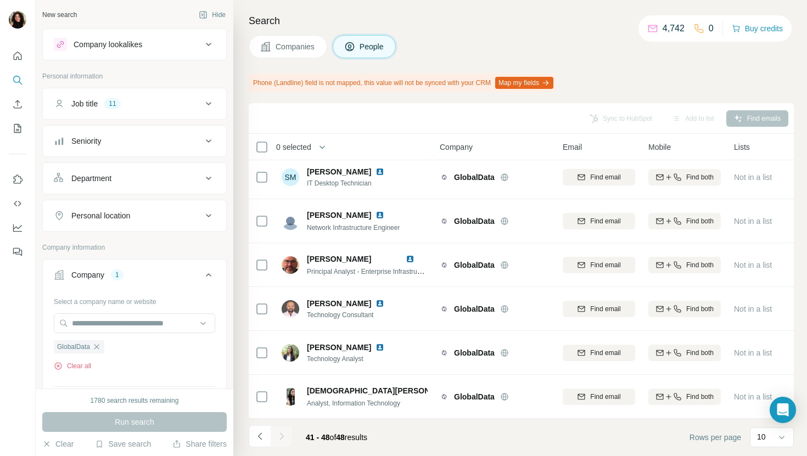
click at [312, 43] on span "Companies" at bounding box center [295, 46] width 40 height 11
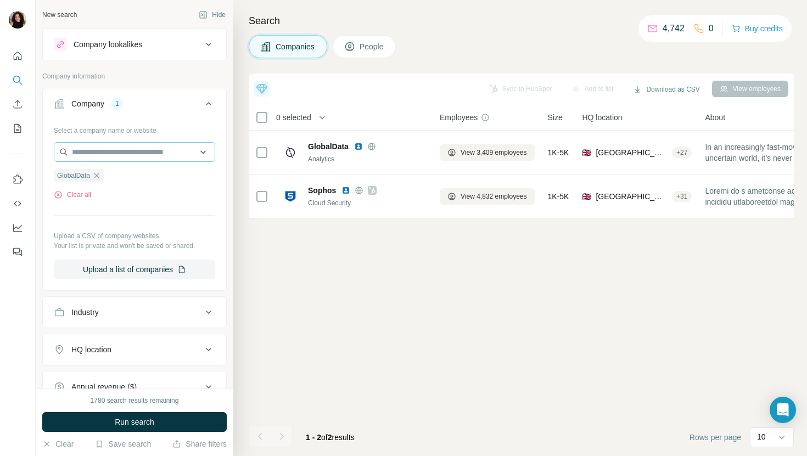
scroll to position [0, 0]
click at [106, 154] on input "text" at bounding box center [134, 152] width 161 height 20
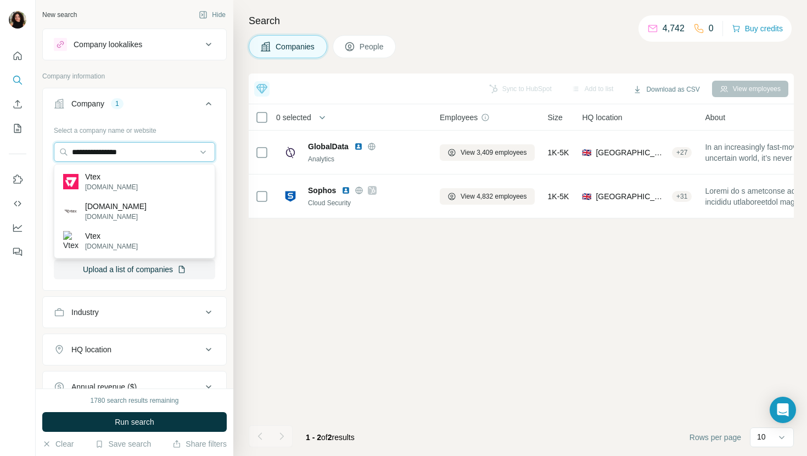
type input "**********"
click at [179, 181] on div "Vtex [DOMAIN_NAME]" at bounding box center [135, 182] width 156 height 30
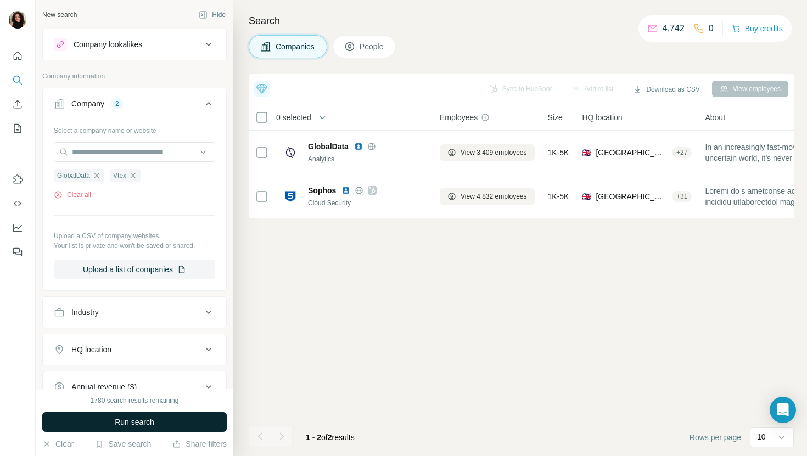
click at [124, 422] on span "Run search" at bounding box center [135, 422] width 40 height 11
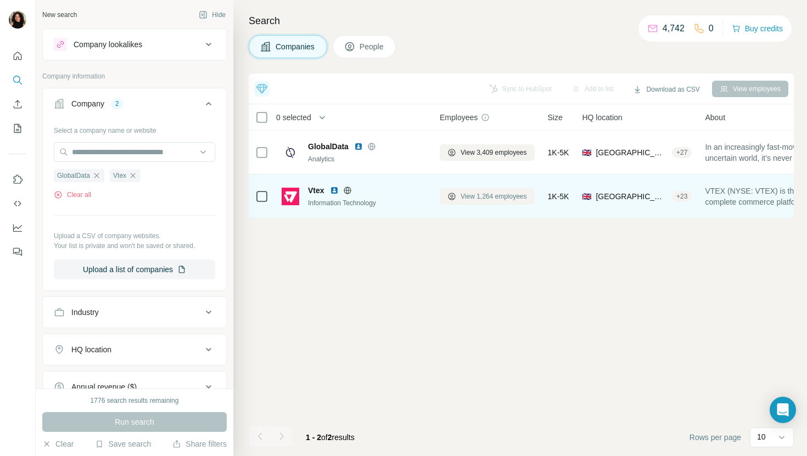
click at [490, 197] on span "View 1,264 employees" at bounding box center [493, 197] width 66 height 10
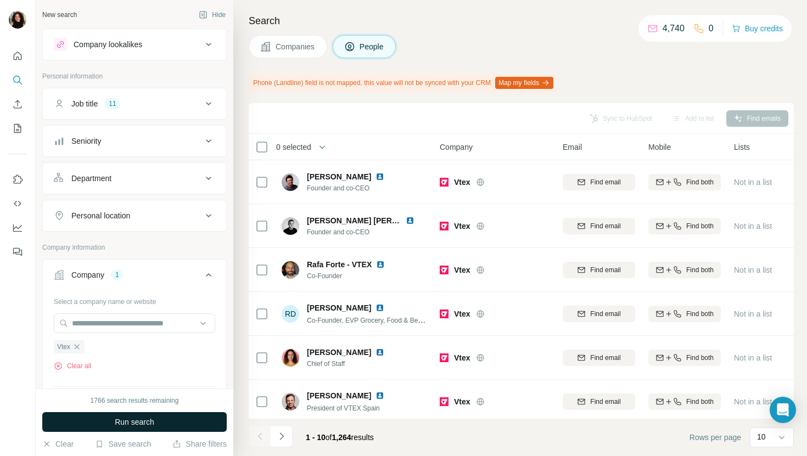
click at [173, 421] on button "Run search" at bounding box center [134, 422] width 184 height 20
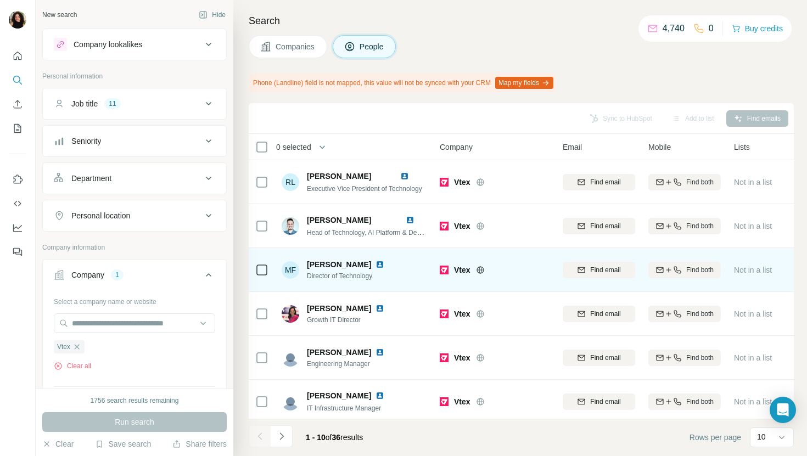
click at [375, 265] on img at bounding box center [379, 264] width 9 height 9
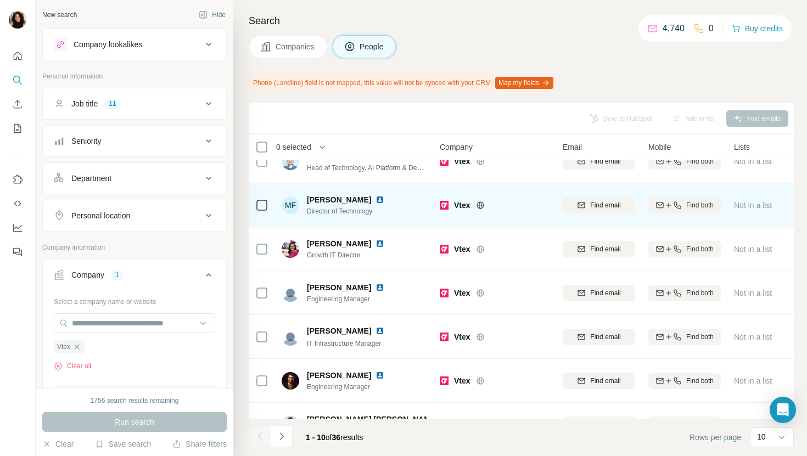
scroll to position [96, 0]
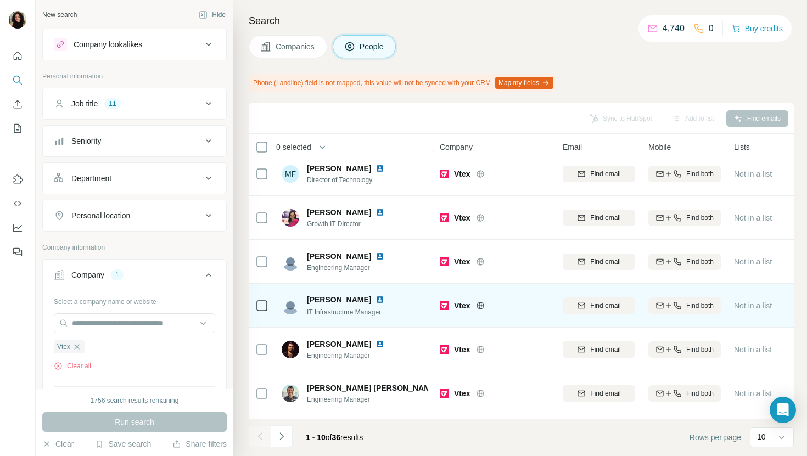
click at [384, 300] on img at bounding box center [379, 299] width 9 height 9
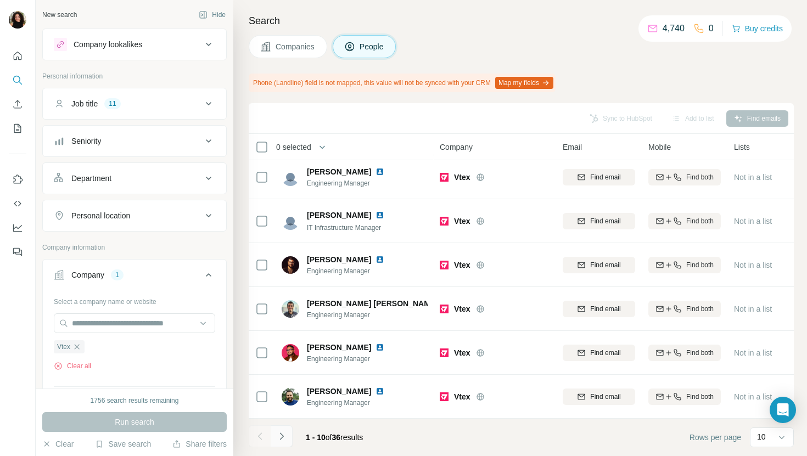
click at [283, 436] on icon "Navigate to next page" at bounding box center [281, 435] width 4 height 7
click at [279, 437] on icon "Navigate to next page" at bounding box center [281, 436] width 11 height 11
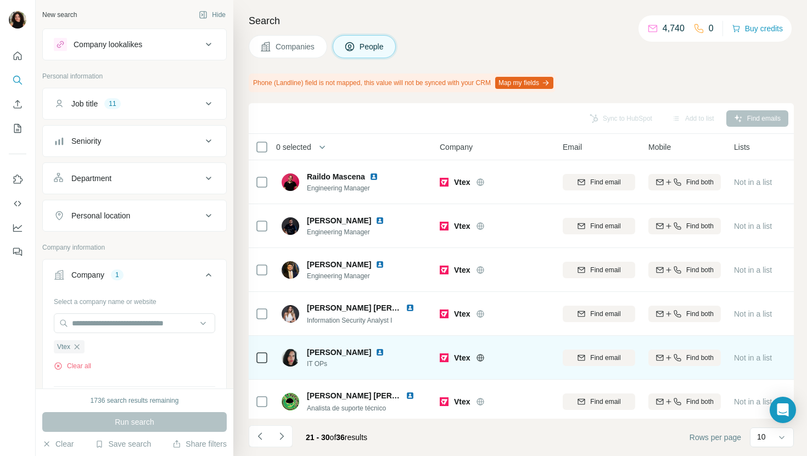
scroll to position [5, 0]
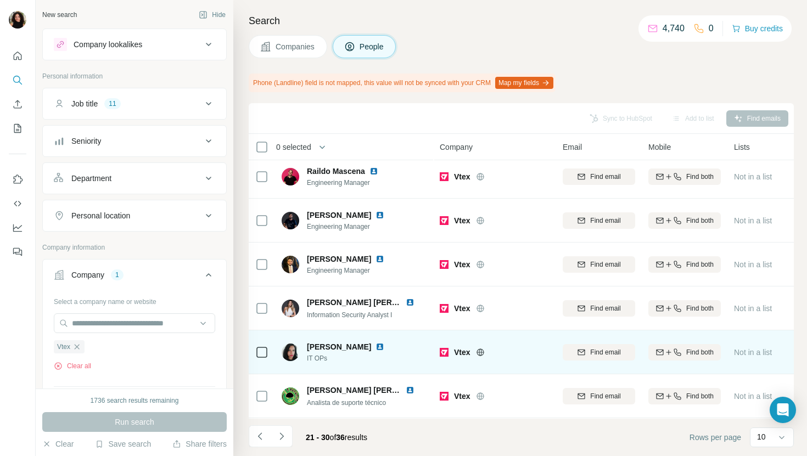
click at [384, 345] on img at bounding box center [379, 346] width 9 height 9
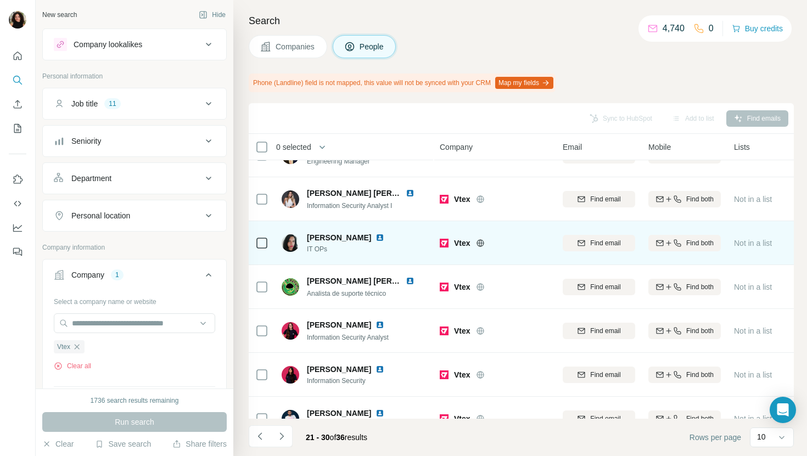
scroll to position [181, 0]
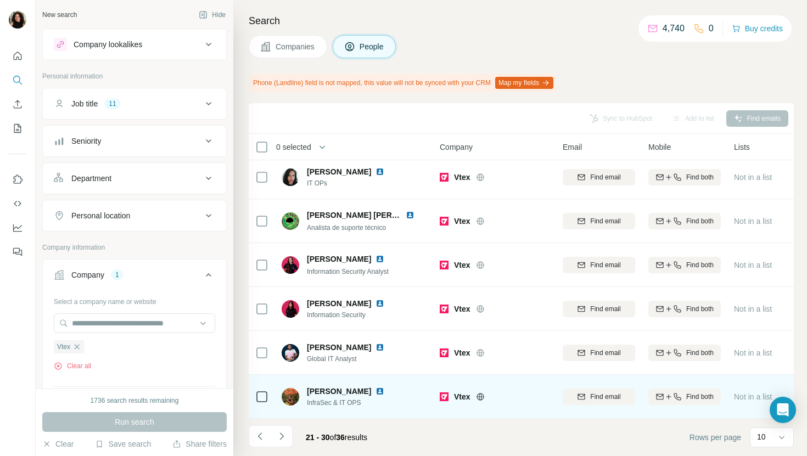
click at [375, 393] on img at bounding box center [379, 391] width 9 height 9
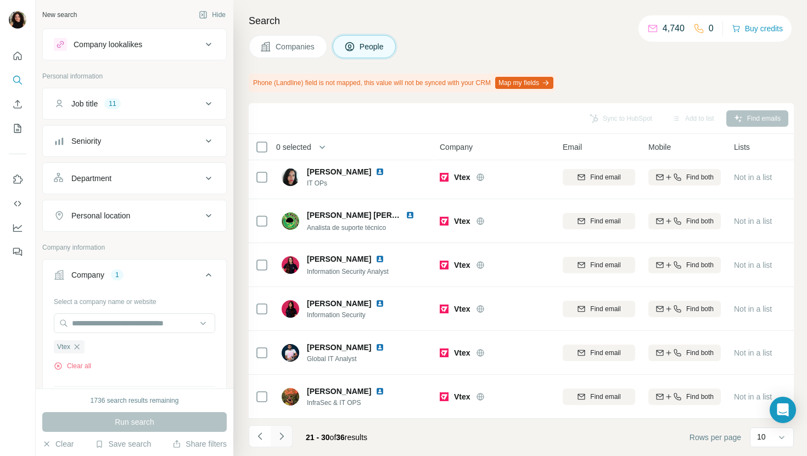
click at [288, 437] on button "Navigate to next page" at bounding box center [282, 436] width 22 height 22
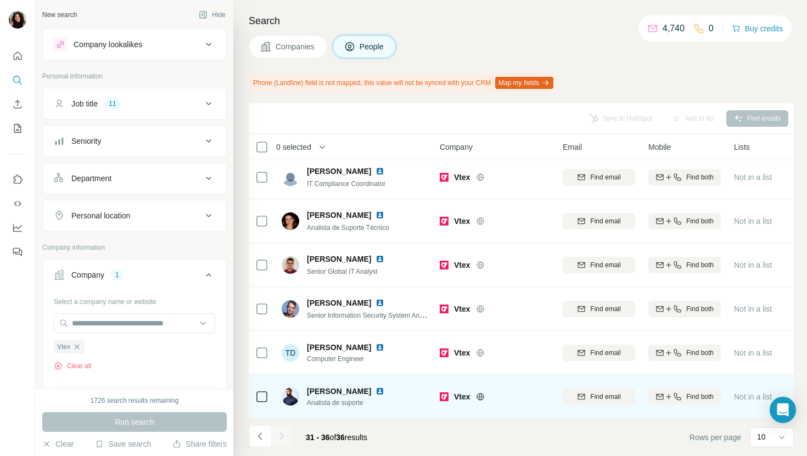
scroll to position [0, 0]
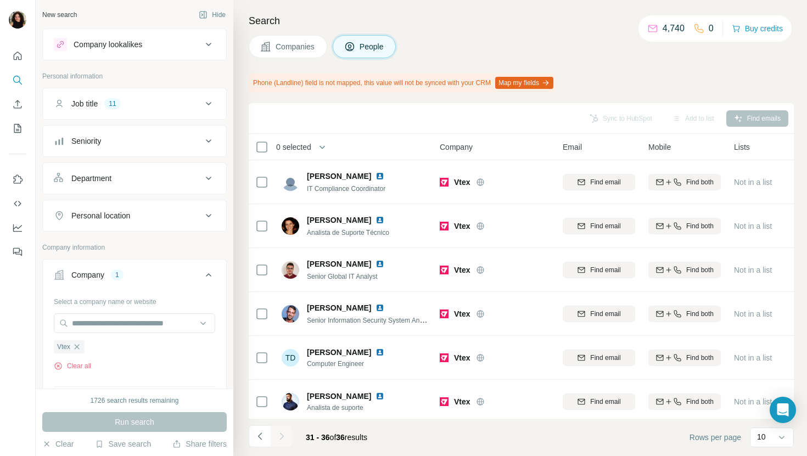
click at [272, 37] on button "Companies" at bounding box center [288, 46] width 78 height 23
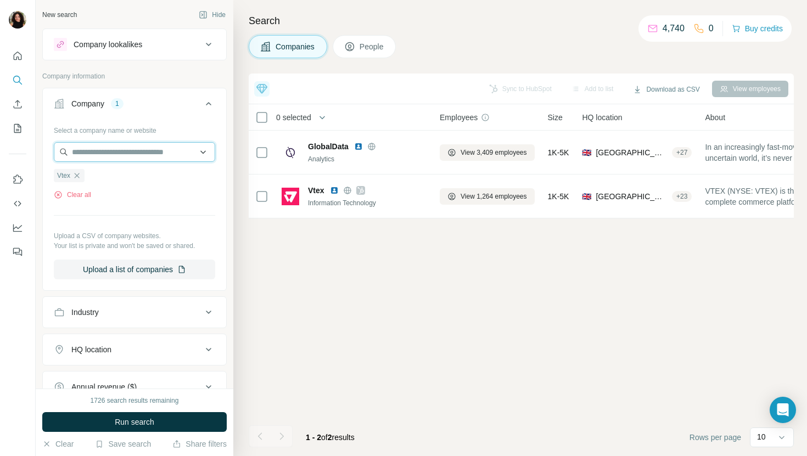
click at [114, 150] on input "text" at bounding box center [134, 152] width 161 height 20
paste input "***"
type input "***"
click at [327, 269] on div "Top 5 companies showing intent [DATE] Chowbus Recent Fundraising +2 Braze Recen…" at bounding box center [521, 265] width 545 height 383
